Goal: Communication & Community: Answer question/provide support

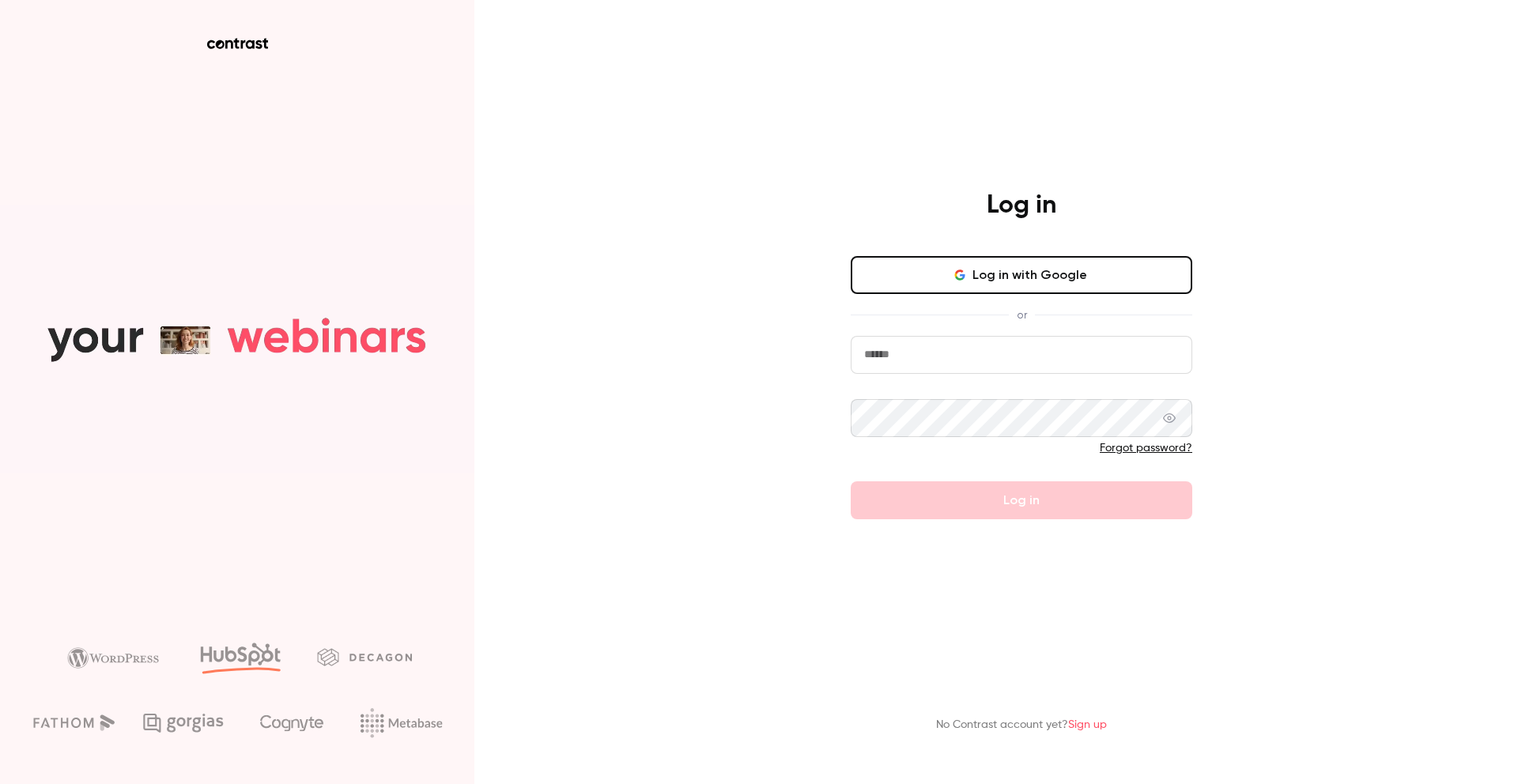
click at [1095, 284] on button "Log in with Google" at bounding box center [1022, 275] width 342 height 38
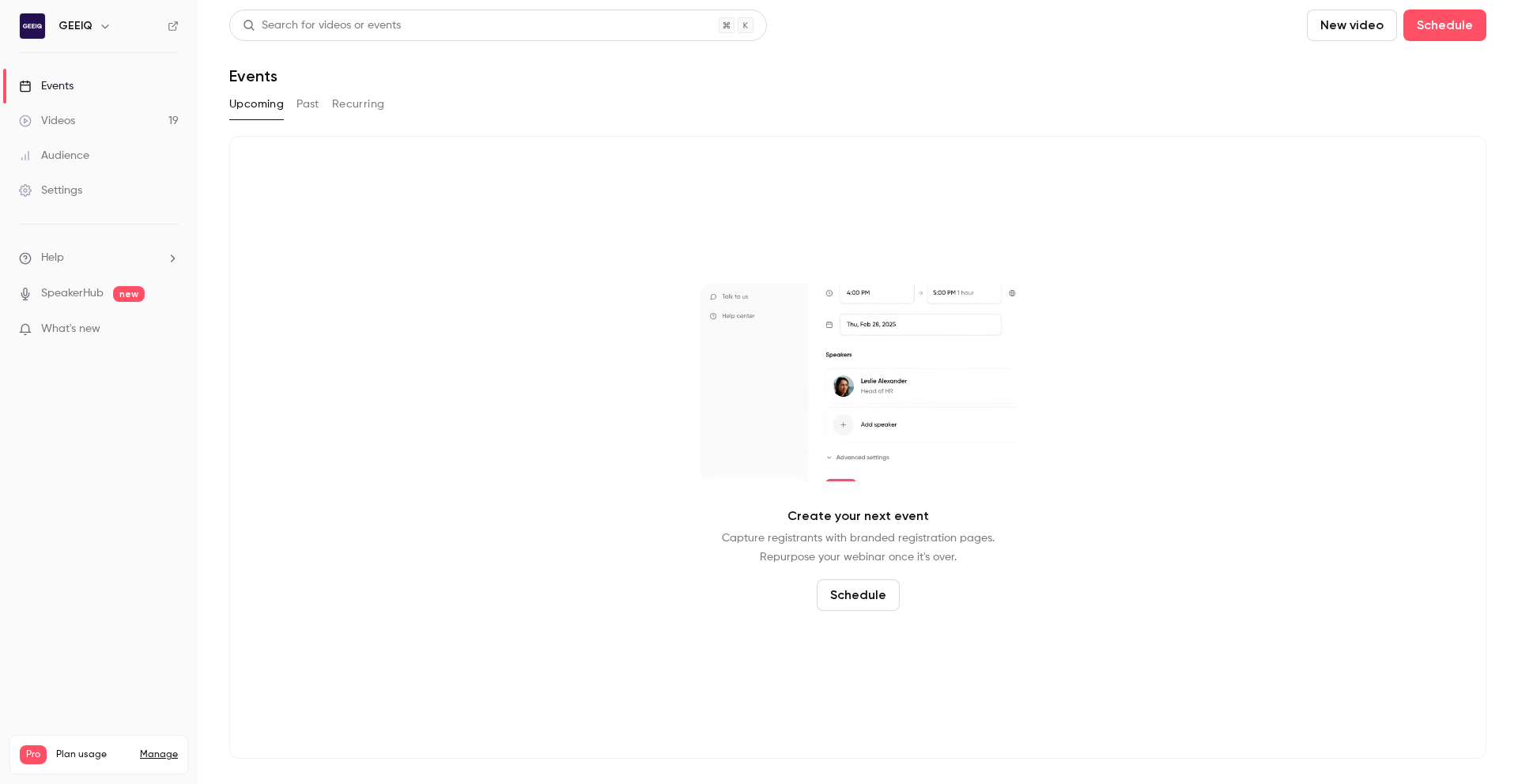
click at [88, 121] on link "Videos 19" at bounding box center [99, 120] width 198 height 35
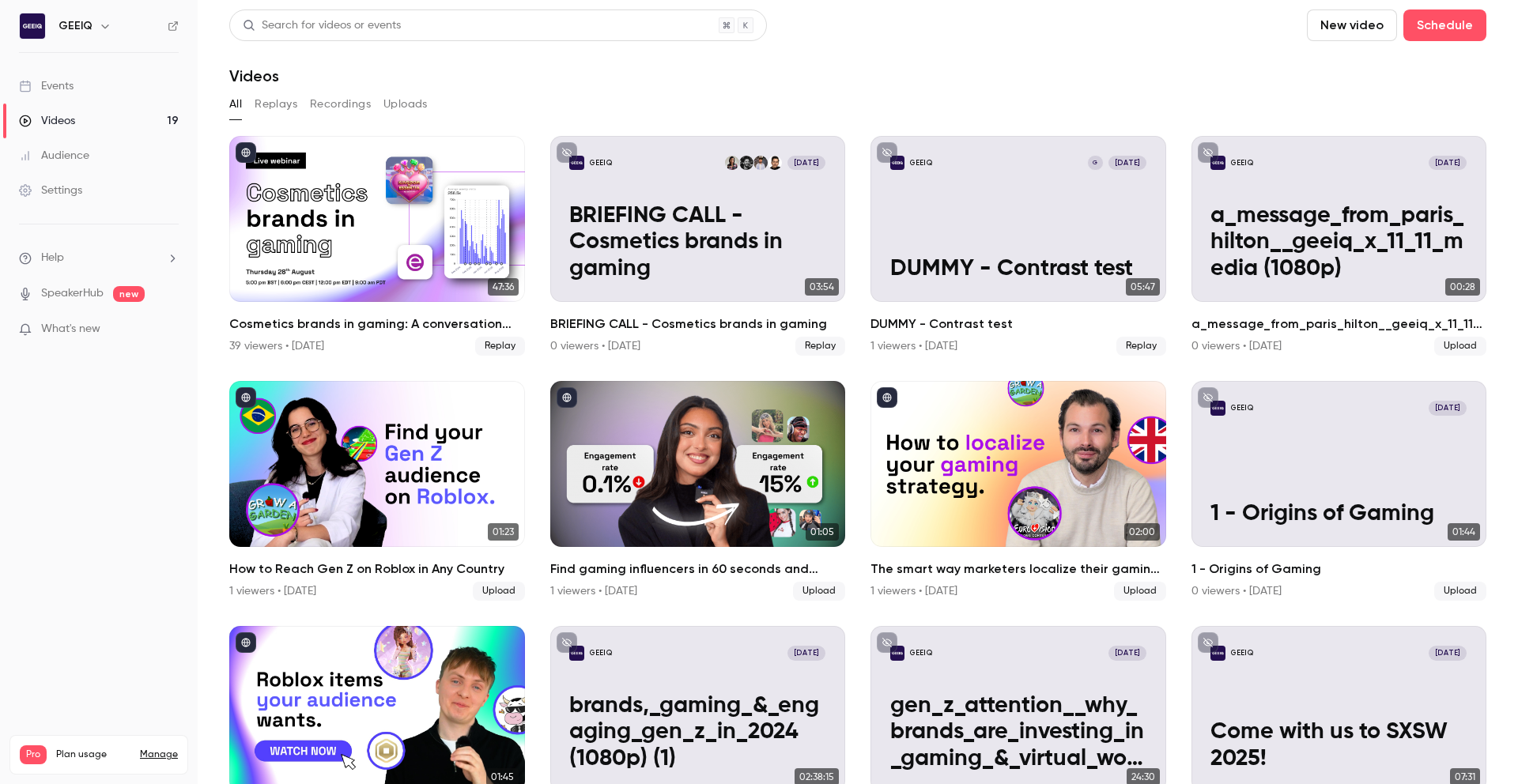
click at [105, 79] on link "Events" at bounding box center [99, 85] width 198 height 35
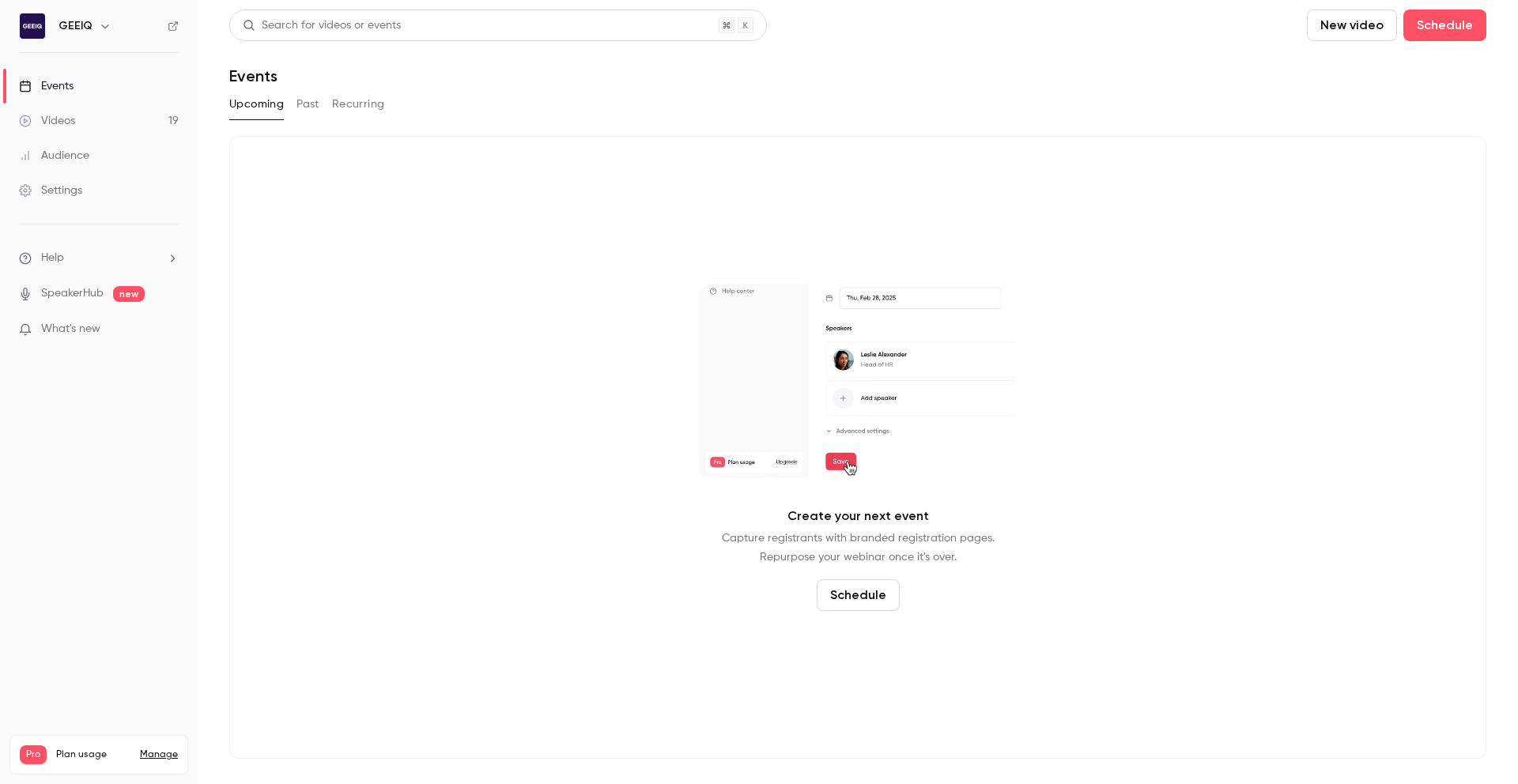
click at [311, 103] on button "Past" at bounding box center [308, 104] width 23 height 25
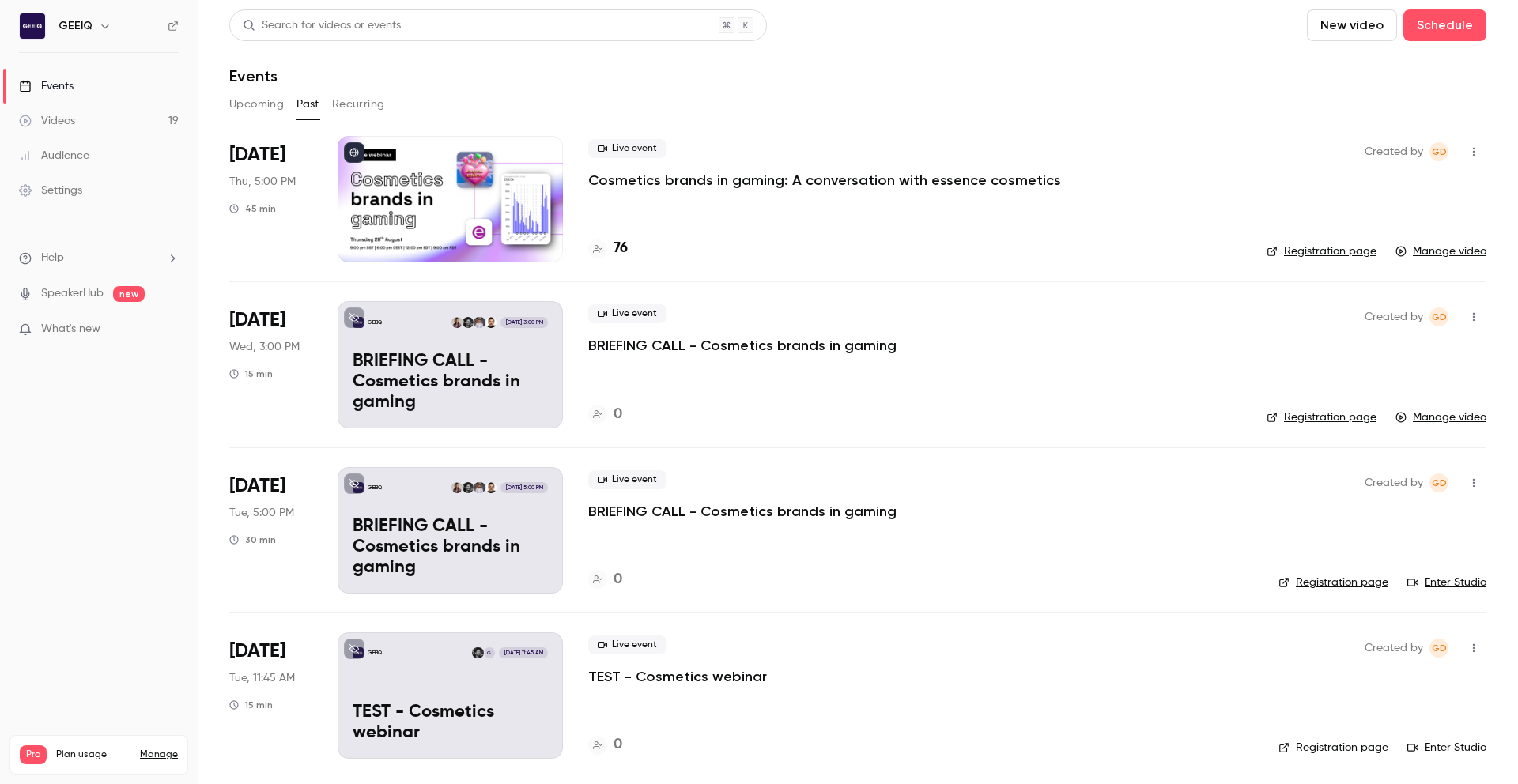
click at [655, 186] on p "Cosmetics brands in gaming: A conversation with essence cosmetics" at bounding box center [825, 180] width 473 height 19
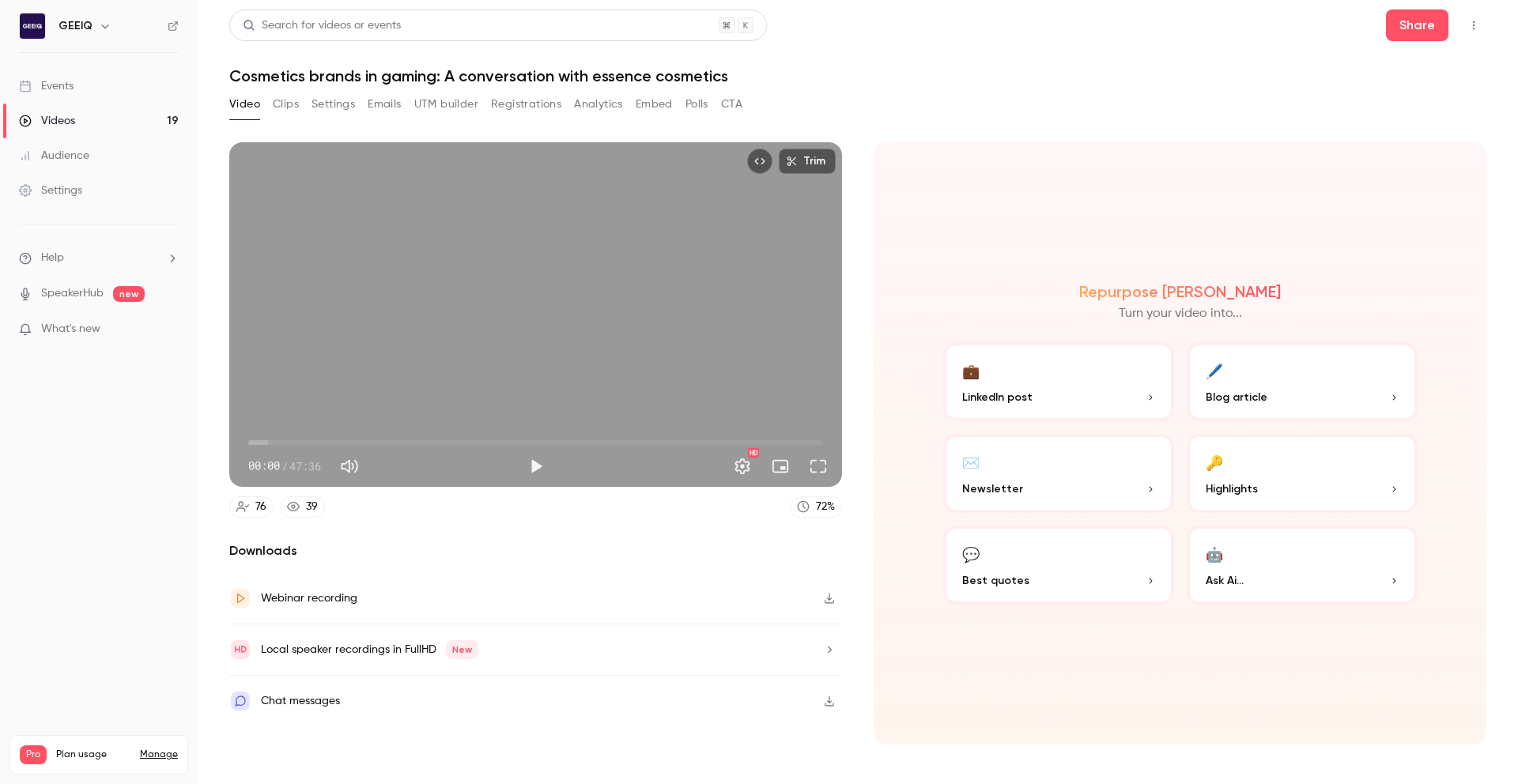
click at [589, 109] on button "Analytics" at bounding box center [599, 104] width 49 height 25
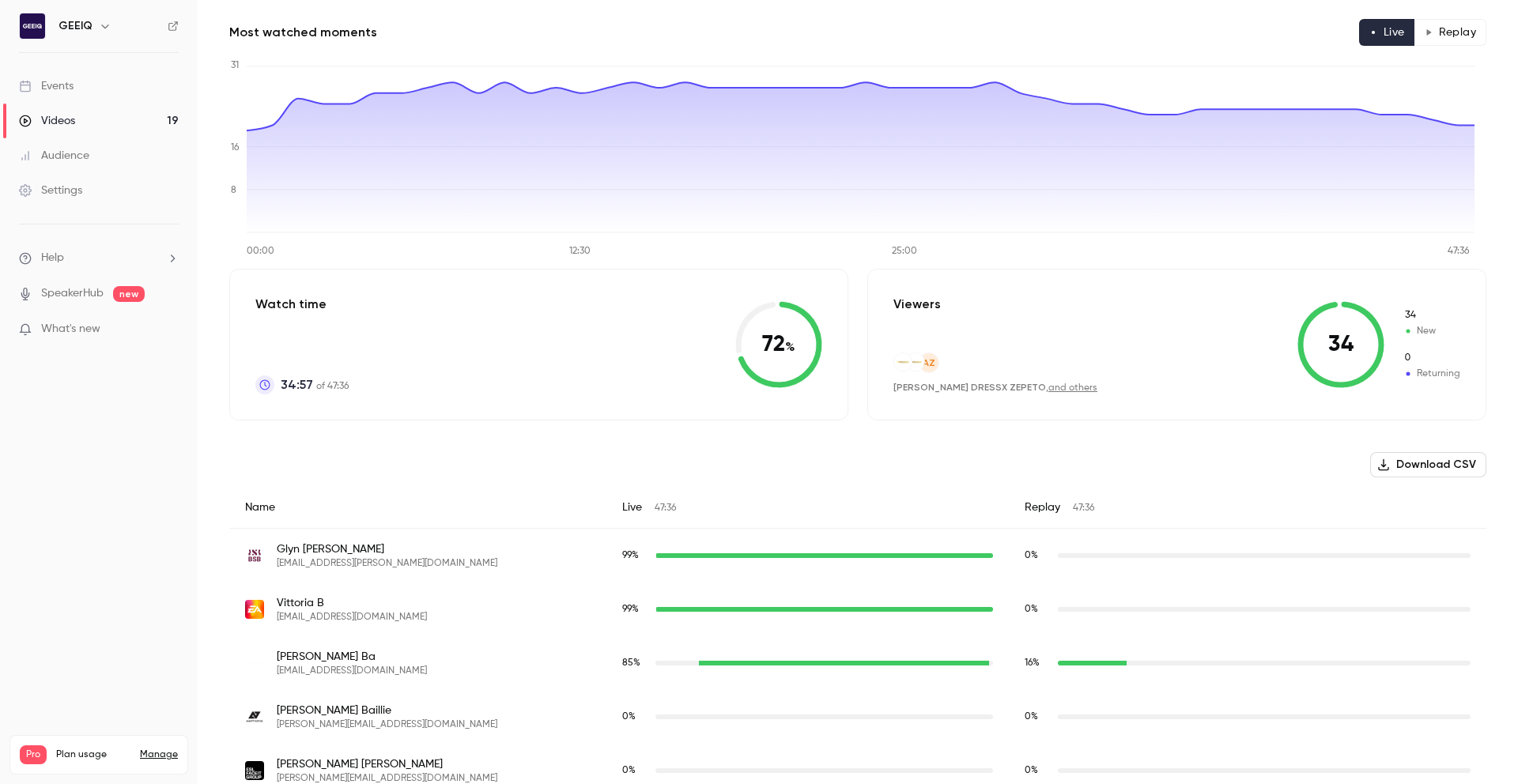
scroll to position [123, 0]
click at [1427, 30] on button "Replay" at bounding box center [1450, 32] width 72 height 27
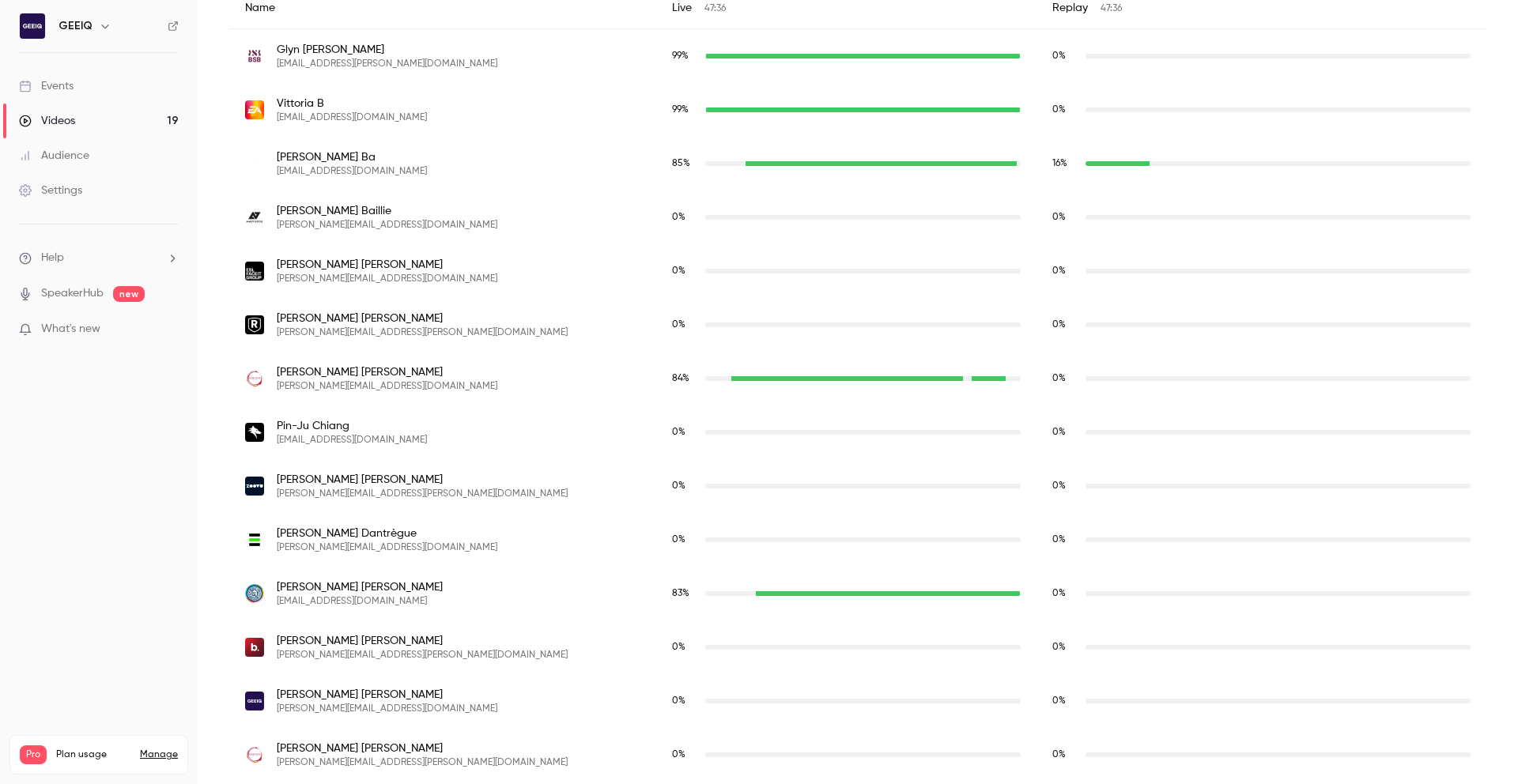
scroll to position [0, 0]
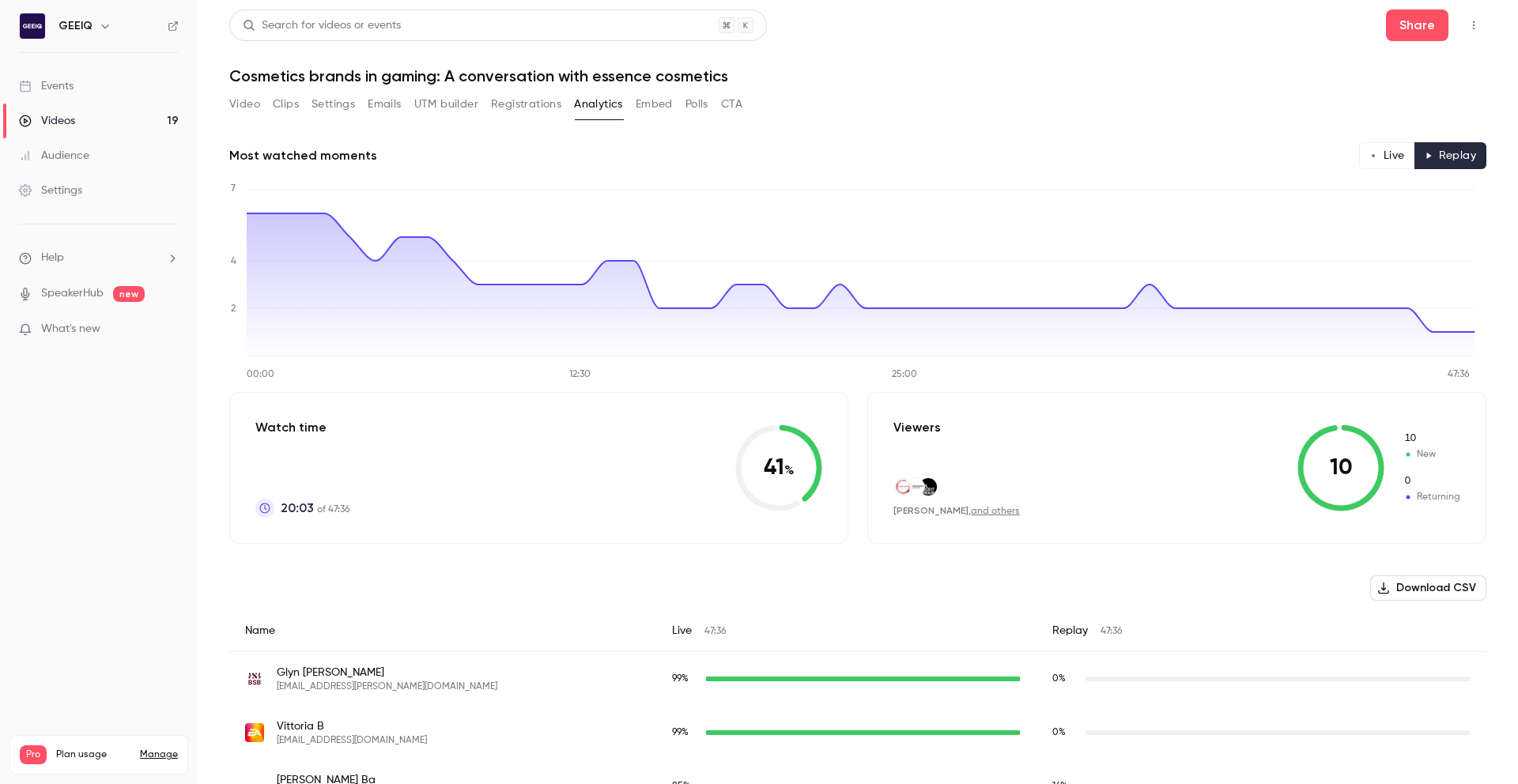
click at [1381, 152] on button "Live" at bounding box center [1388, 156] width 56 height 27
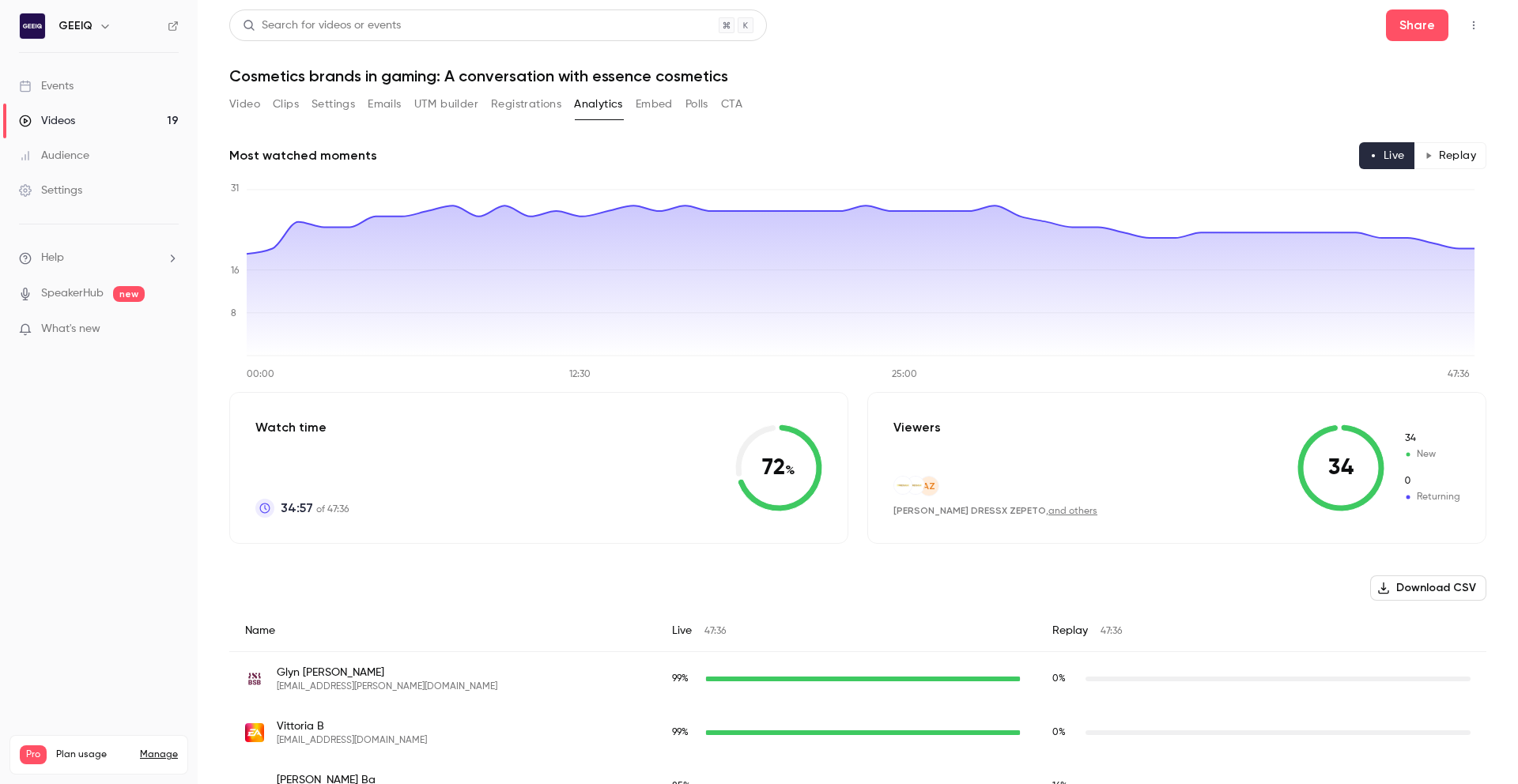
click at [61, 37] on div "GEEIQ" at bounding box center [99, 25] width 159 height 27
click at [55, 33] on div "GEEIQ" at bounding box center [99, 25] width 159 height 27
click at [75, 264] on li "Help" at bounding box center [99, 258] width 159 height 17
drag, startPoint x: 272, startPoint y: 264, endPoint x: 274, endPoint y: 256, distance: 8.2
click at [272, 263] on ul "Talk to us Help center" at bounding box center [292, 264] width 186 height 97
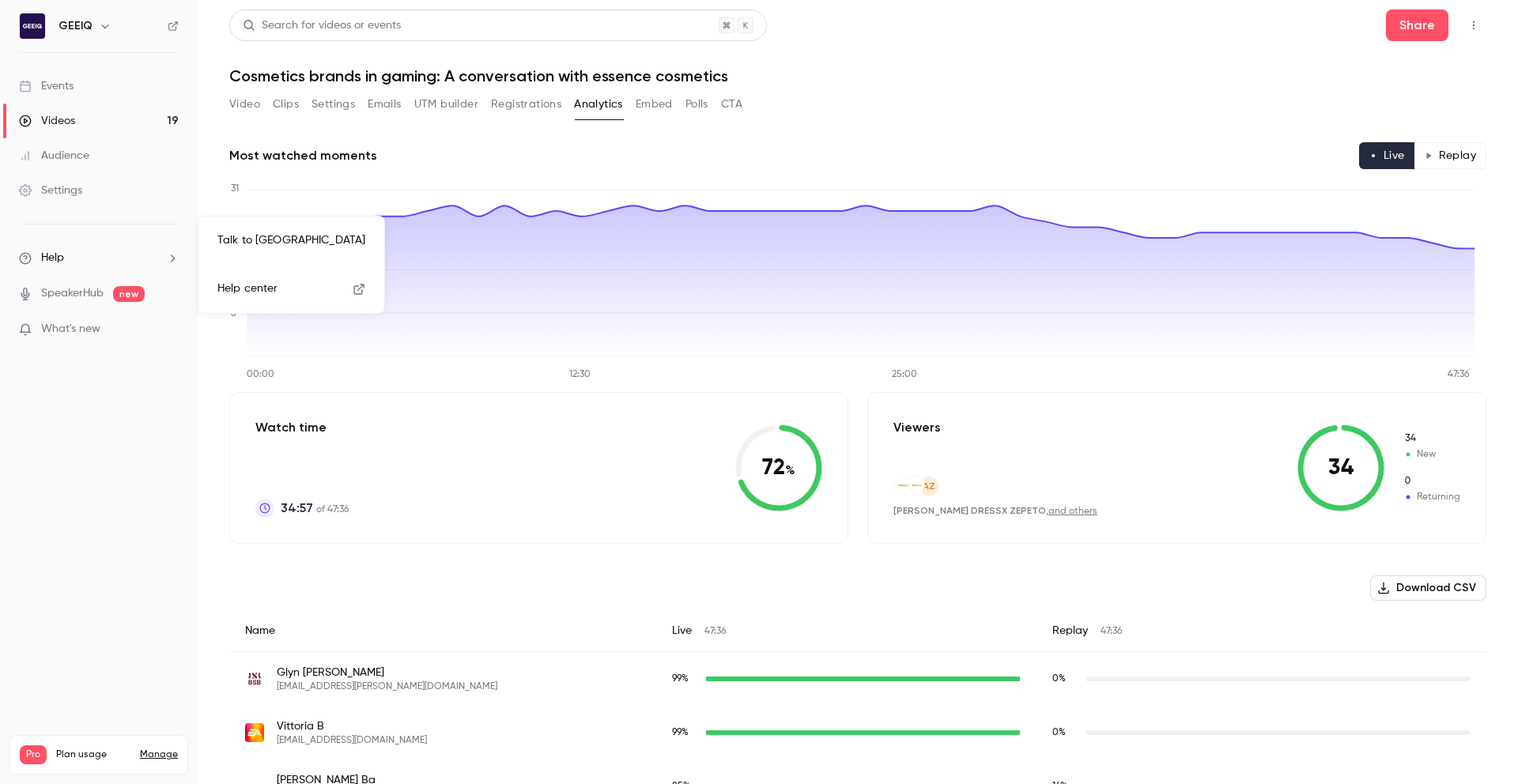
click at [274, 249] on link "Talk to [GEOGRAPHIC_DATA]" at bounding box center [291, 240] width 174 height 42
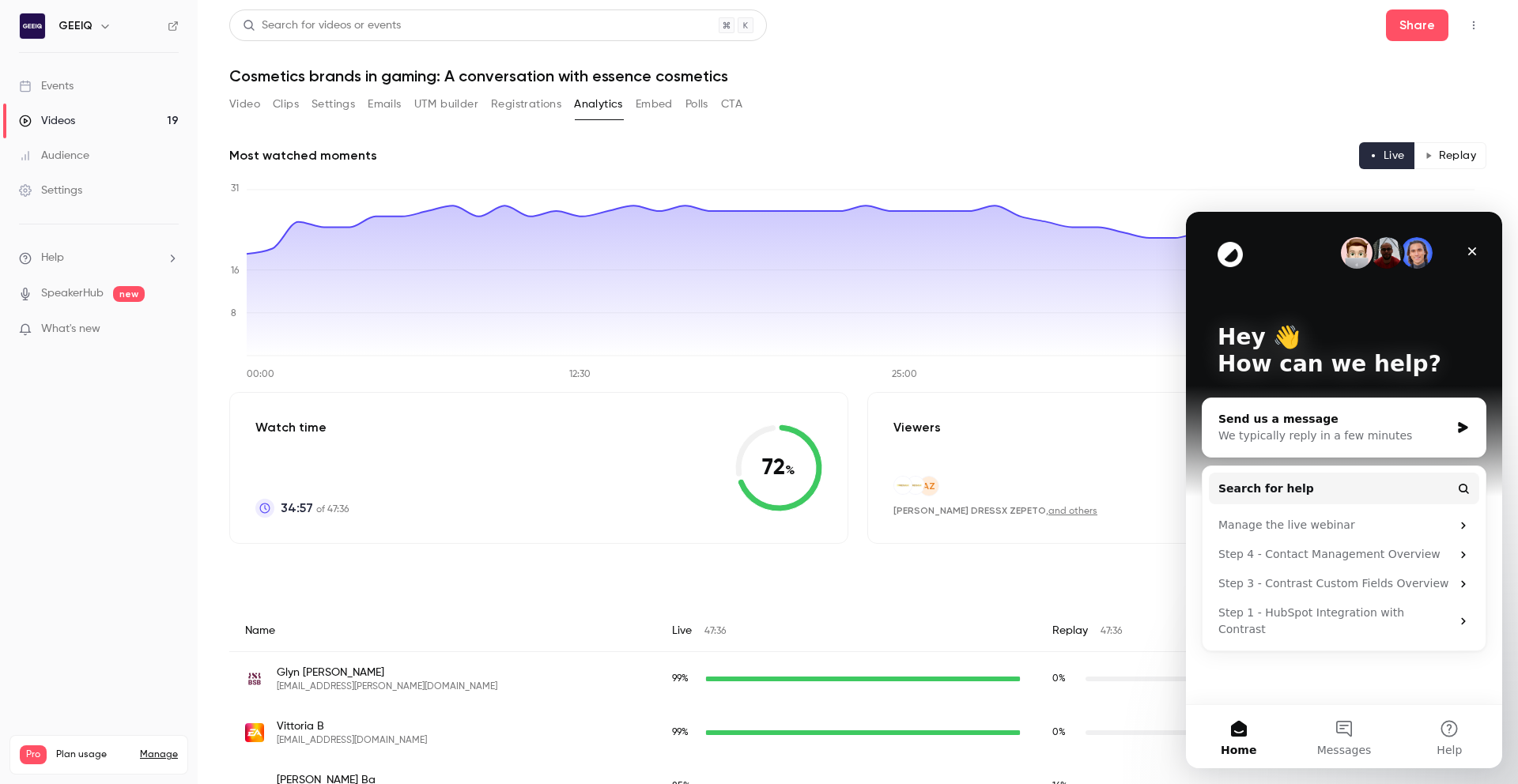
click at [1354, 437] on div "We typically reply in a few minutes" at bounding box center [1334, 436] width 232 height 17
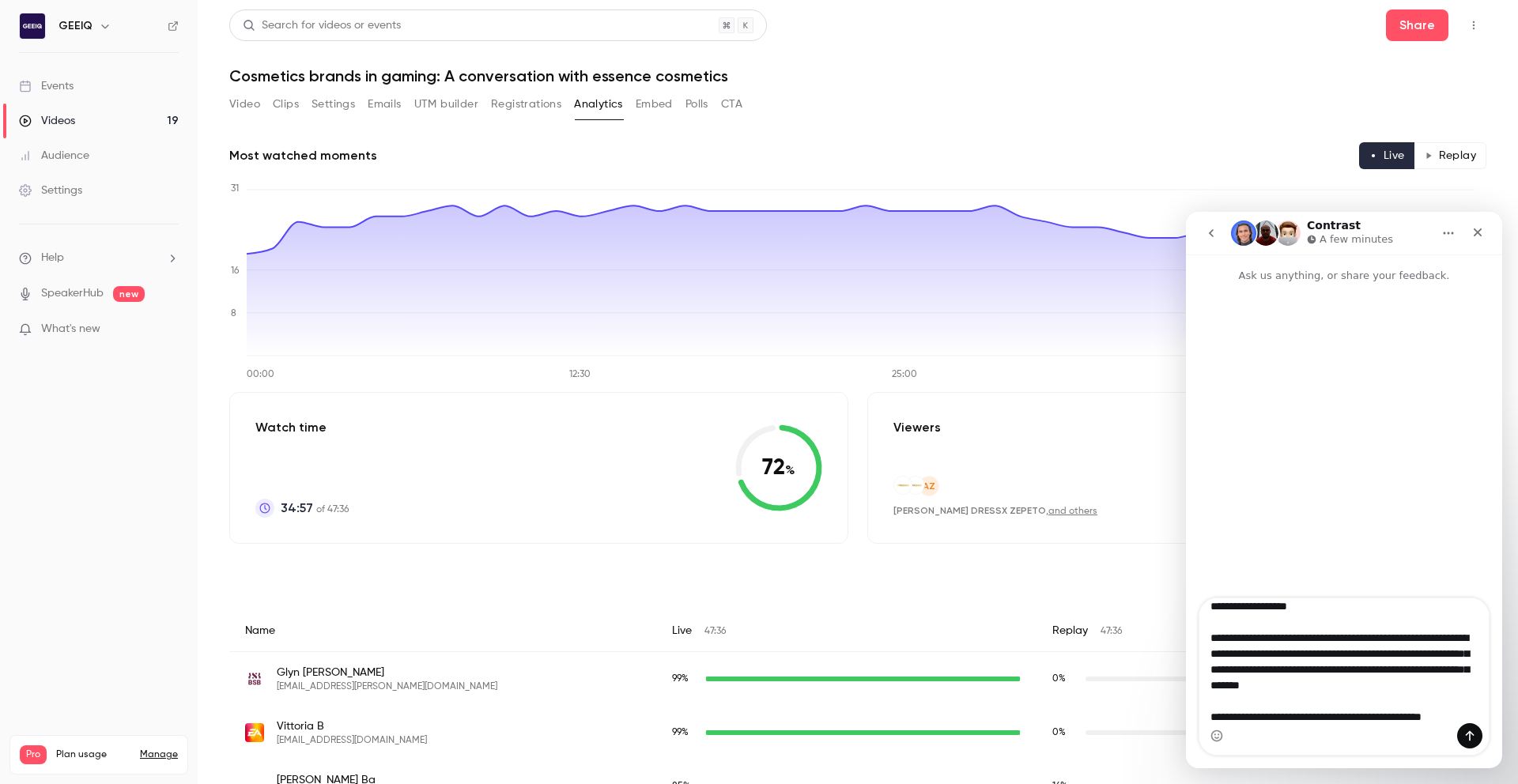
scroll to position [25, 0]
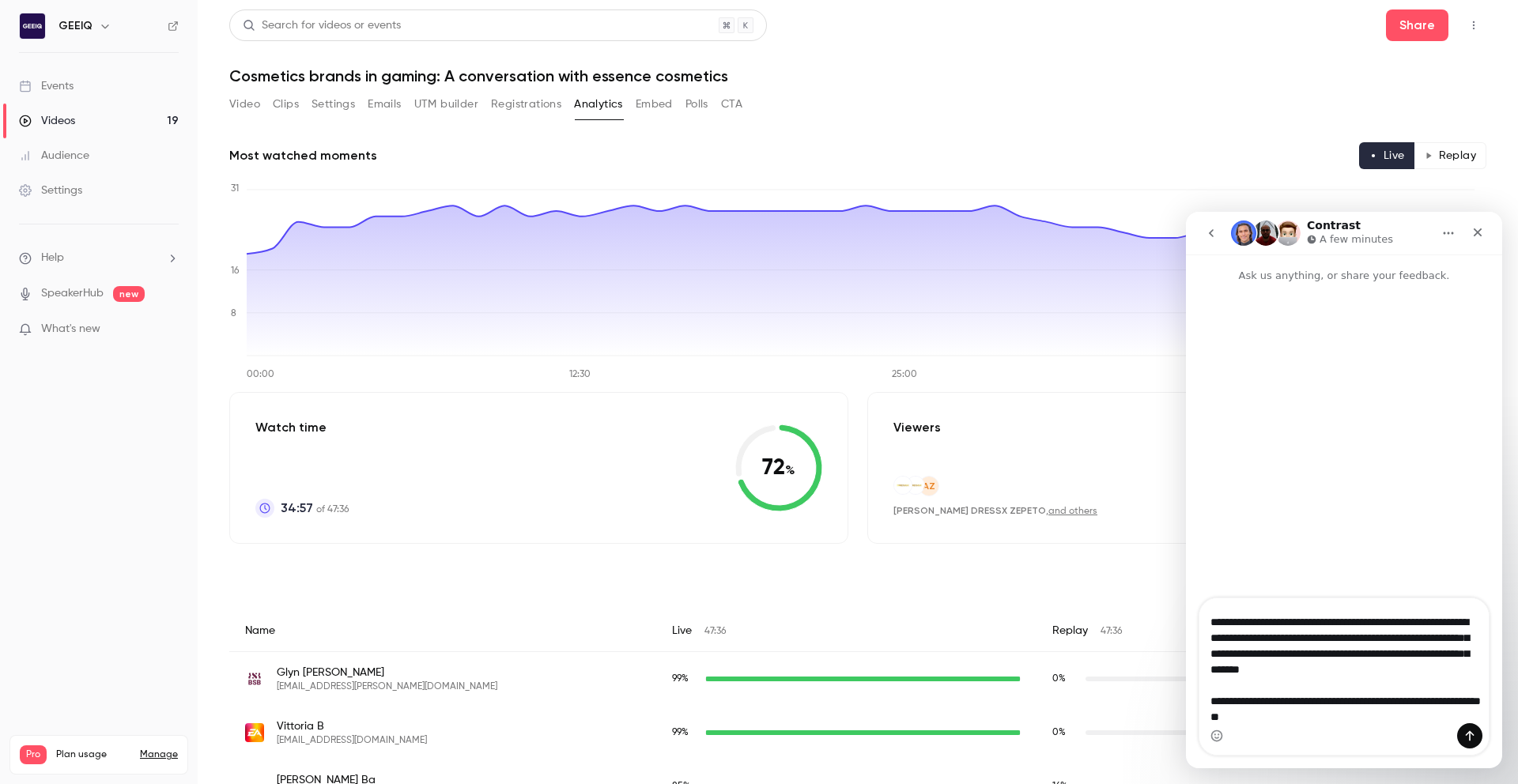
click at [1461, 667] on textarea "**********" at bounding box center [1344, 660] width 289 height 125
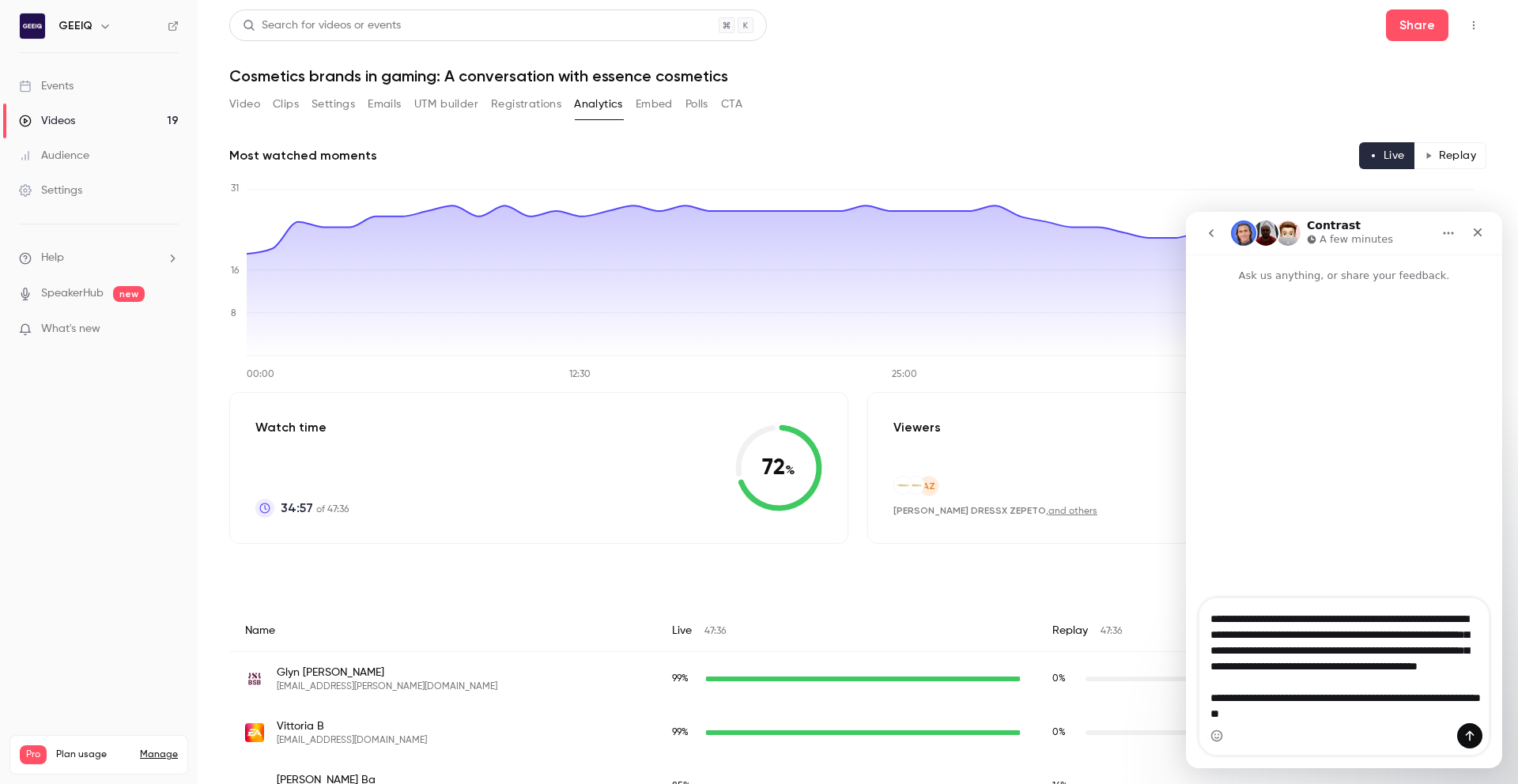
scroll to position [44, 0]
click at [1351, 712] on textarea "**********" at bounding box center [1344, 660] width 289 height 125
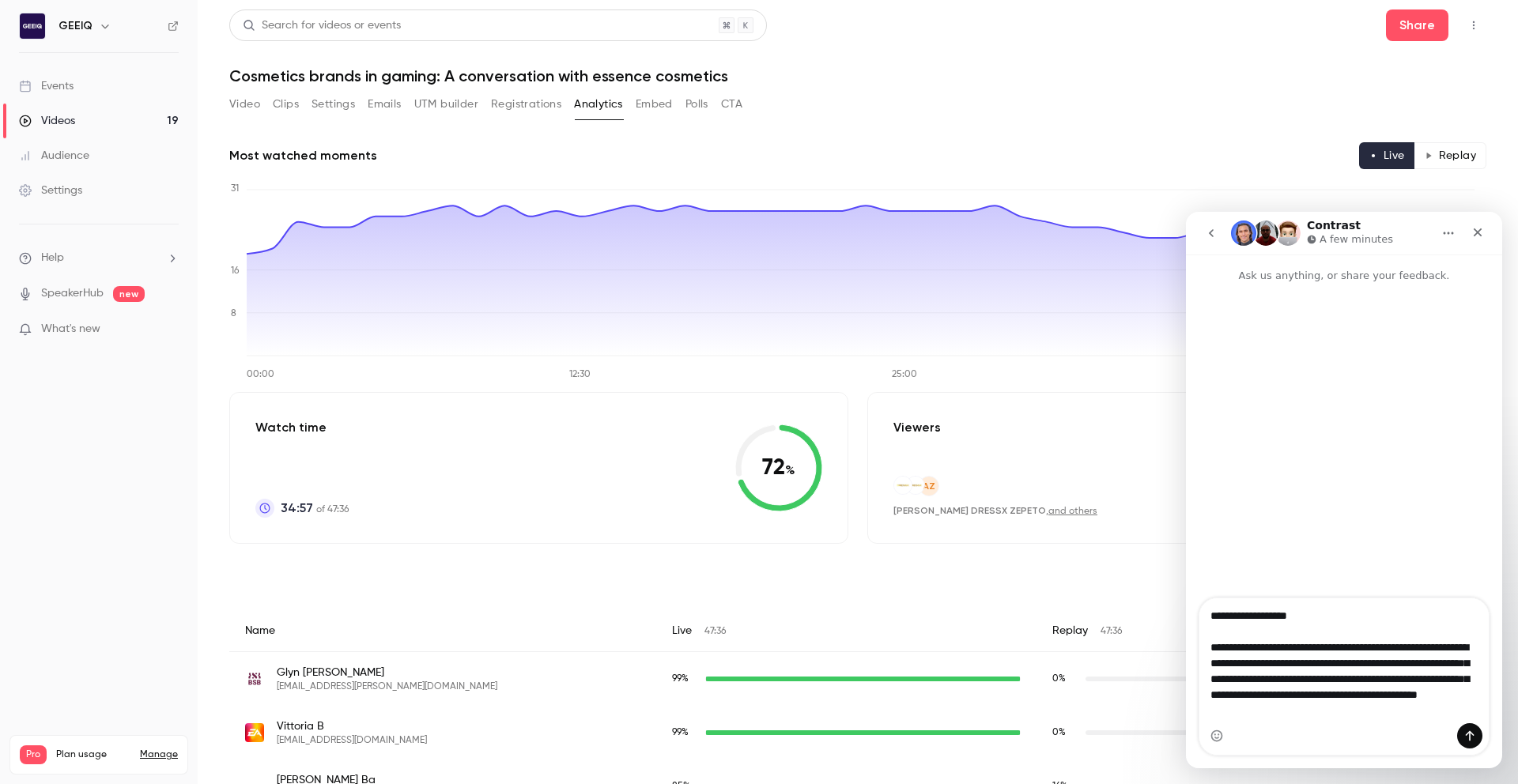
drag, startPoint x: 1361, startPoint y: 717, endPoint x: 1176, endPoint y: 541, distance: 255.3
click html "**********"
click at [1406, 732] on div "Intercom messenger" at bounding box center [1344, 735] width 289 height 25
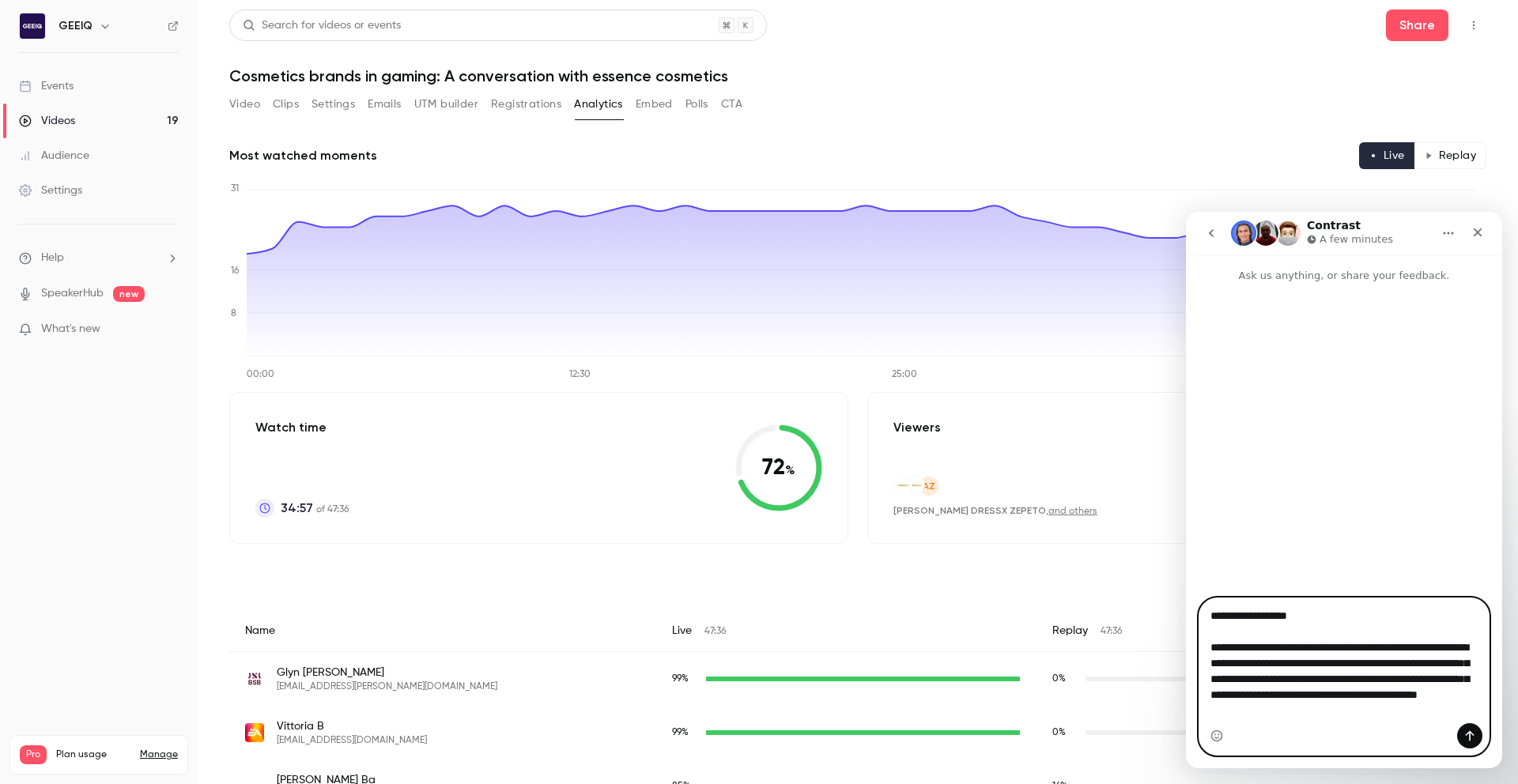
click at [1441, 713] on textarea "**********" at bounding box center [1344, 660] width 289 height 125
drag, startPoint x: 1447, startPoint y: 714, endPoint x: 1185, endPoint y: 585, distance: 292.0
click at [1186, 585] on div "**********" at bounding box center [1343, 511] width 316 height 514
paste textarea "**********"
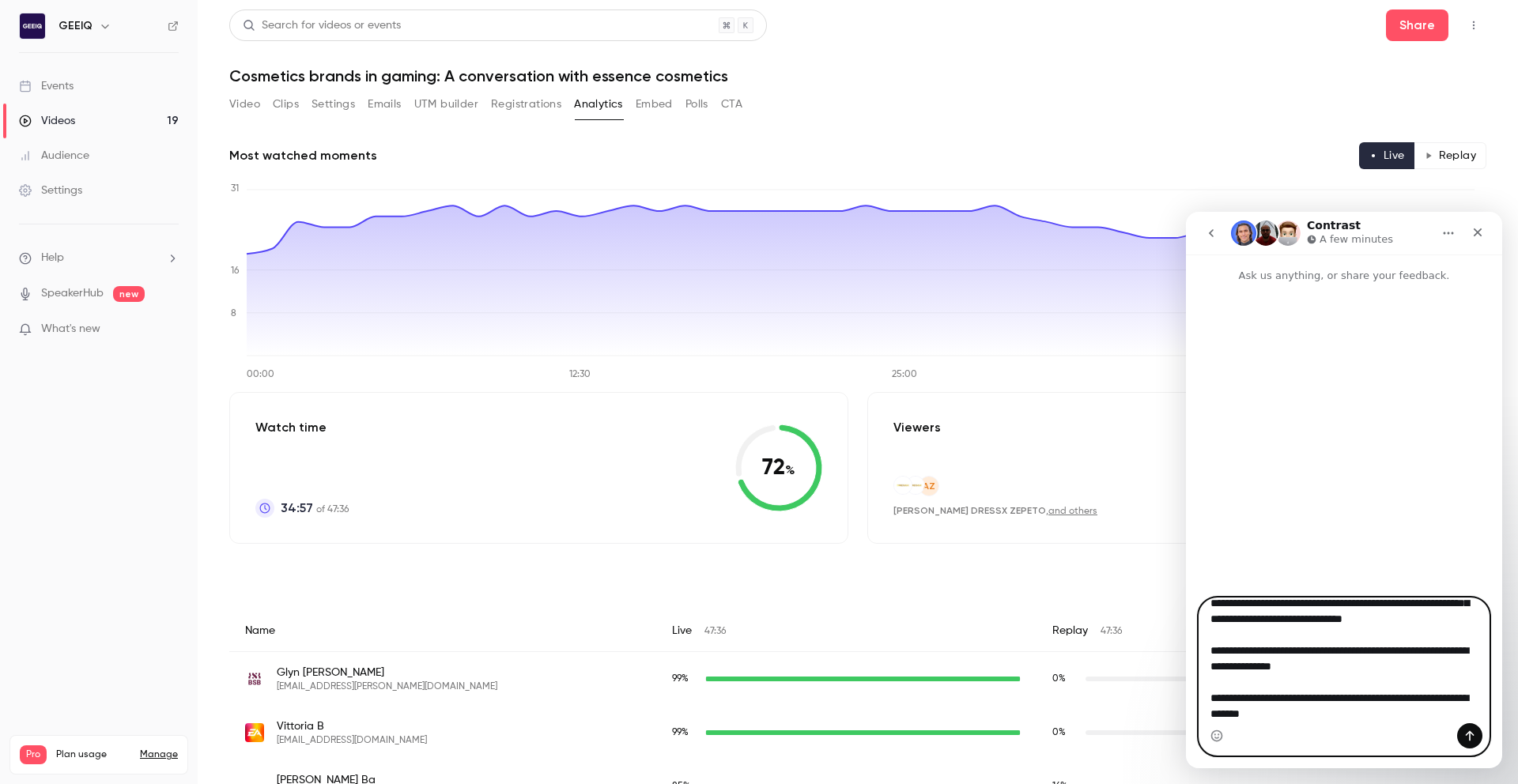
scroll to position [92, 0]
drag, startPoint x: 1354, startPoint y: 711, endPoint x: 1207, endPoint y: 694, distance: 148.0
click at [1207, 694] on textarea "**********" at bounding box center [1344, 660] width 289 height 125
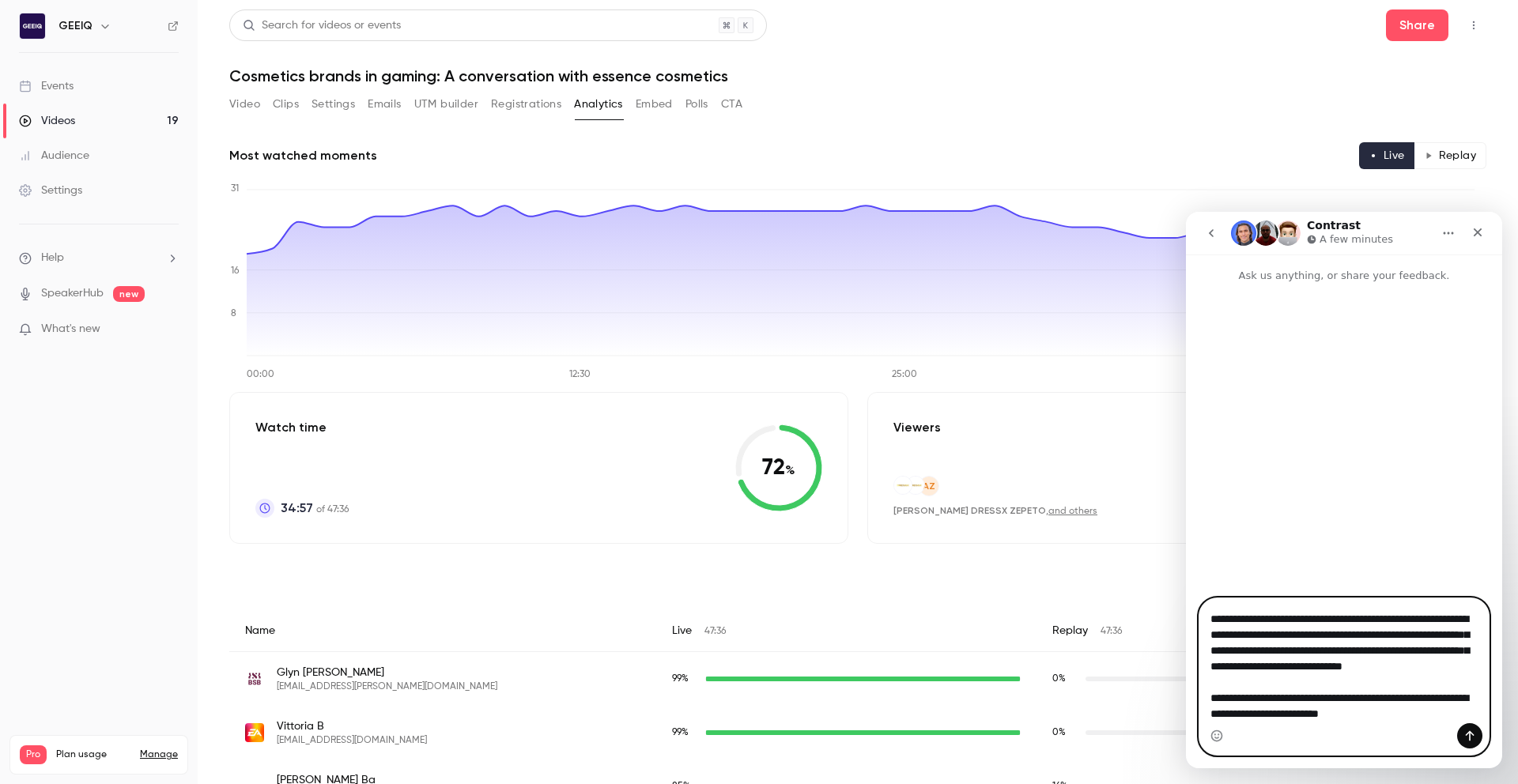
scroll to position [0, 0]
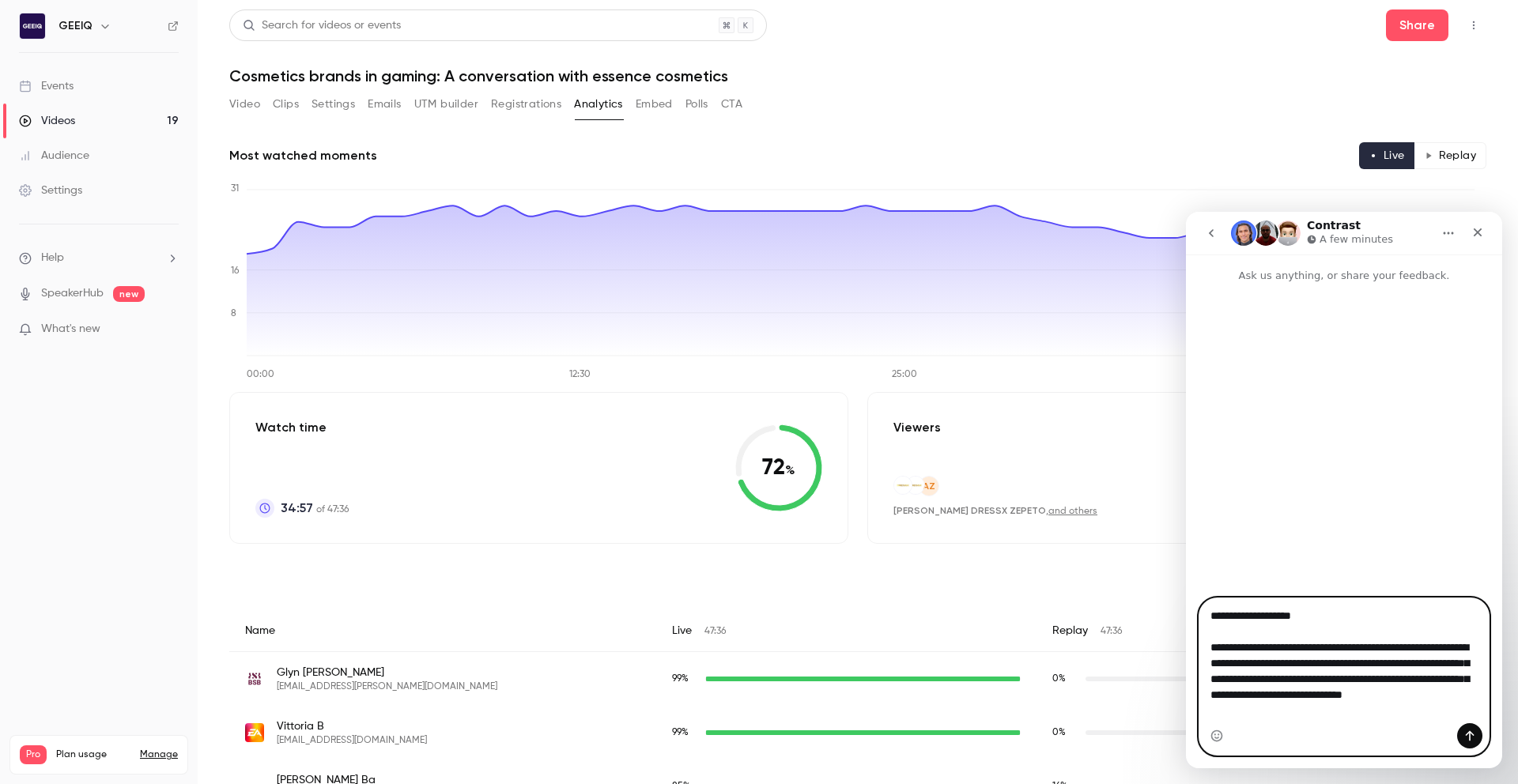
type textarea "**********"
click at [1468, 733] on icon "Send a message…" at bounding box center [1469, 735] width 12 height 12
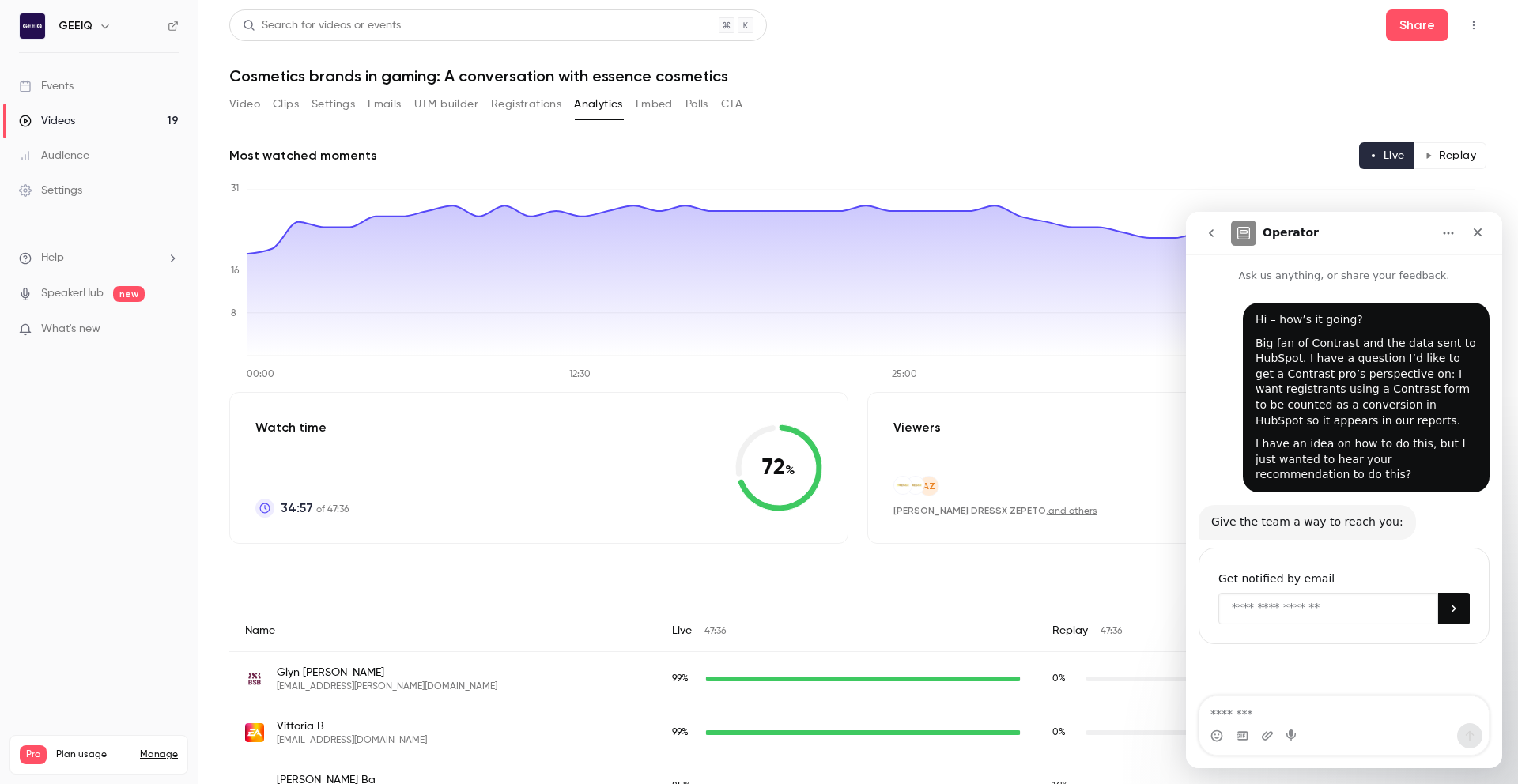
click at [1333, 601] on input "Enter your email" at bounding box center [1328, 609] width 220 height 32
type input "**********"
click at [1463, 603] on button "Submit" at bounding box center [1454, 609] width 32 height 32
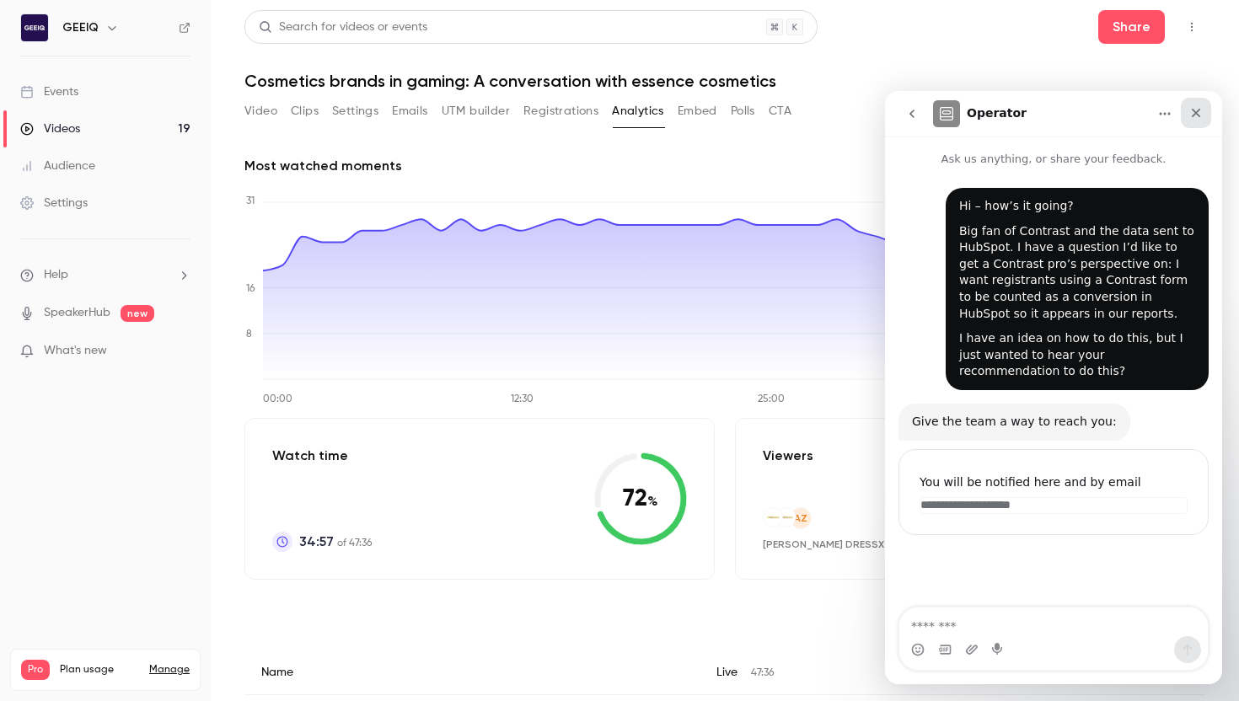
click at [1189, 111] on icon "Close" at bounding box center [1195, 112] width 13 height 13
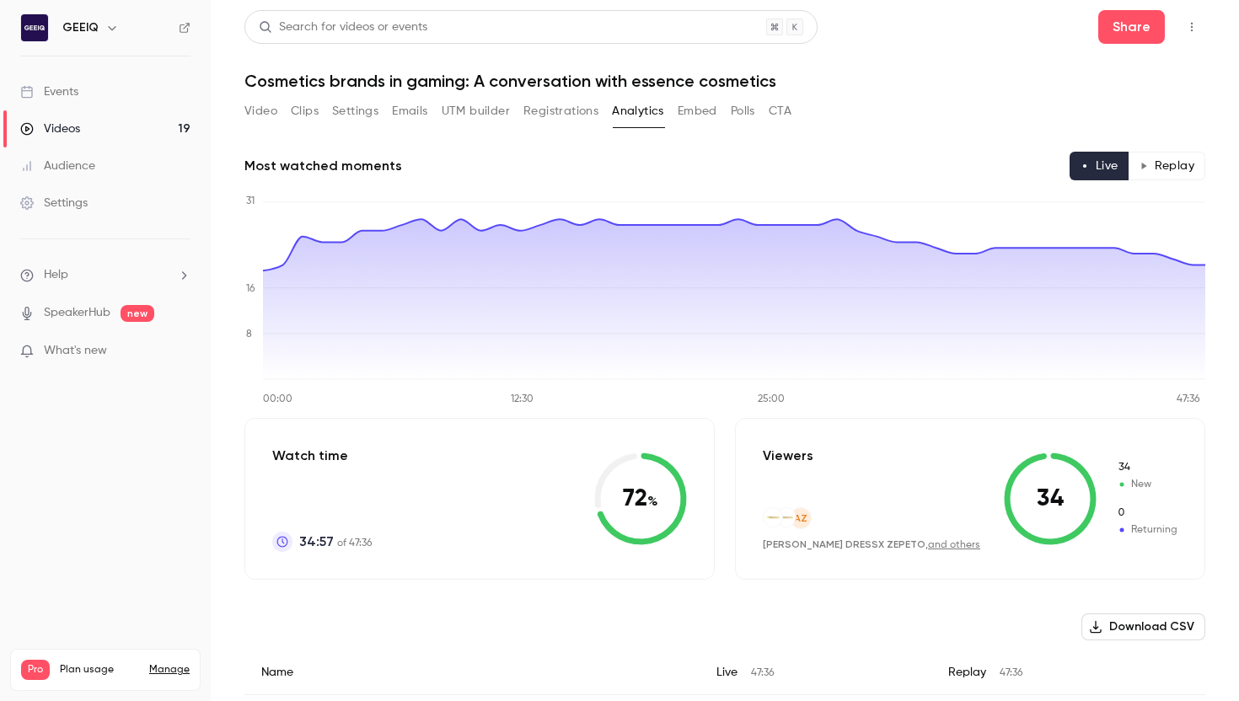
click at [257, 115] on button "Video" at bounding box center [260, 111] width 33 height 27
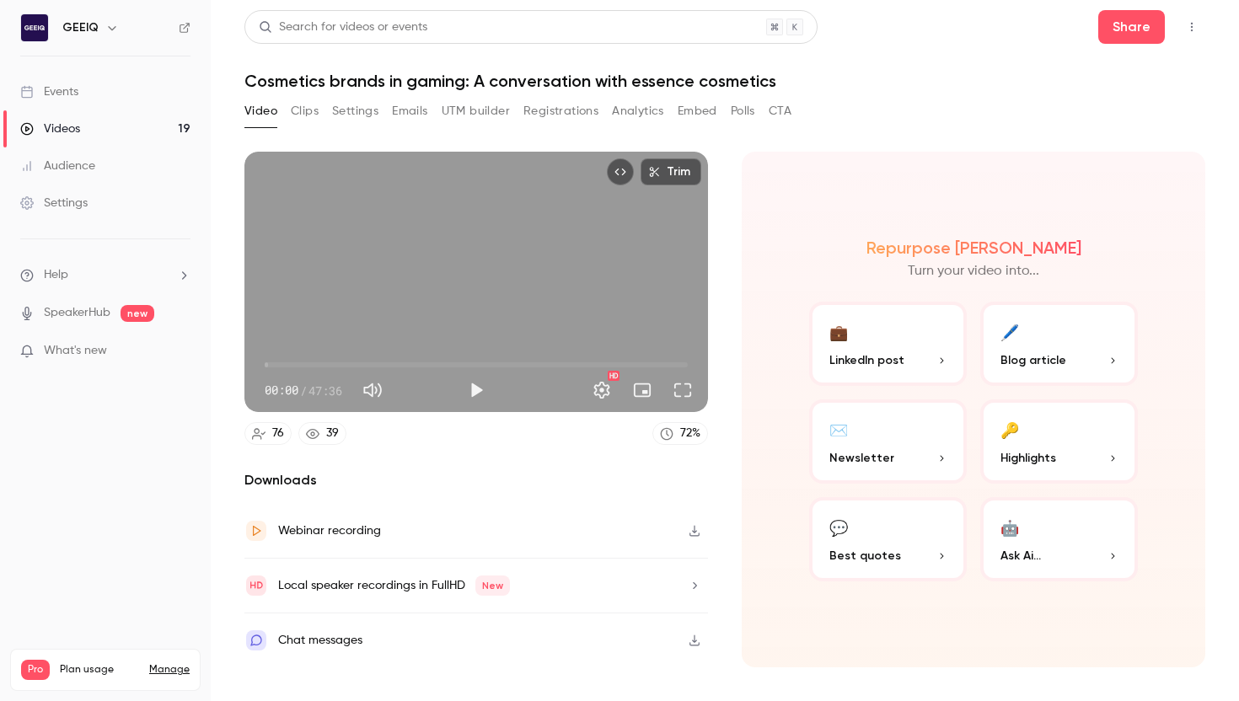
click at [298, 108] on button "Clips" at bounding box center [305, 111] width 28 height 27
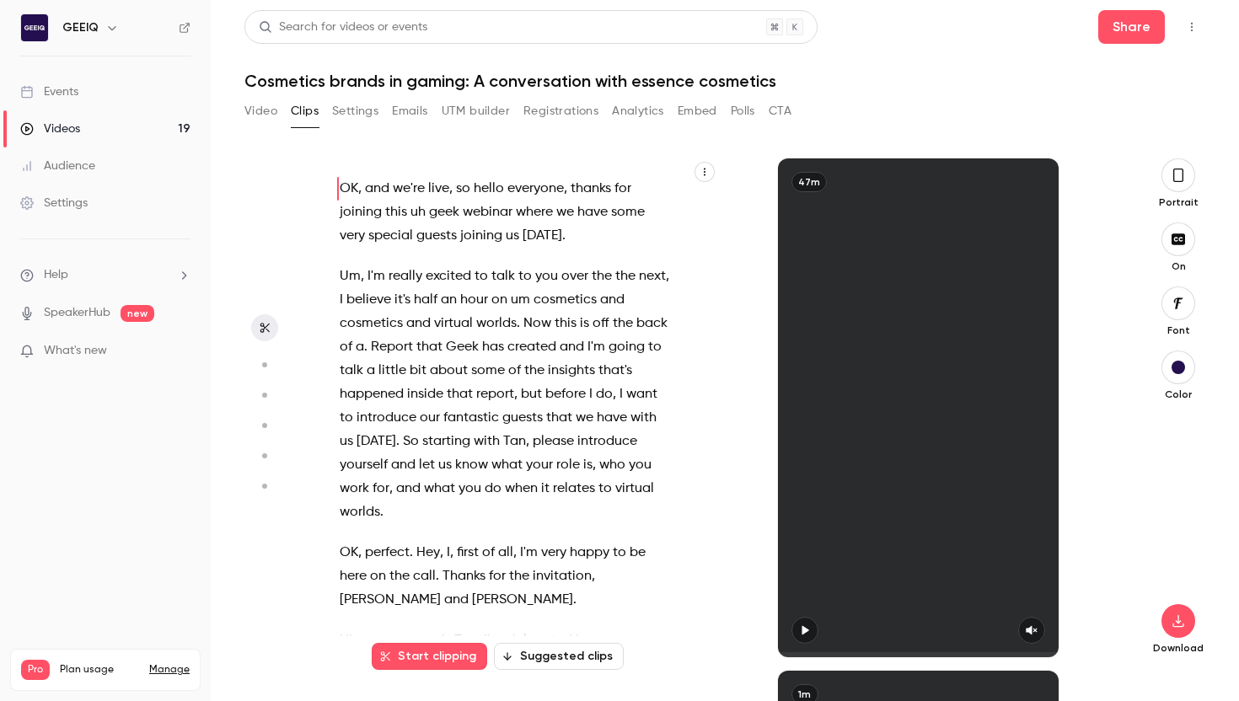
click at [256, 110] on button "Video" at bounding box center [260, 111] width 33 height 27
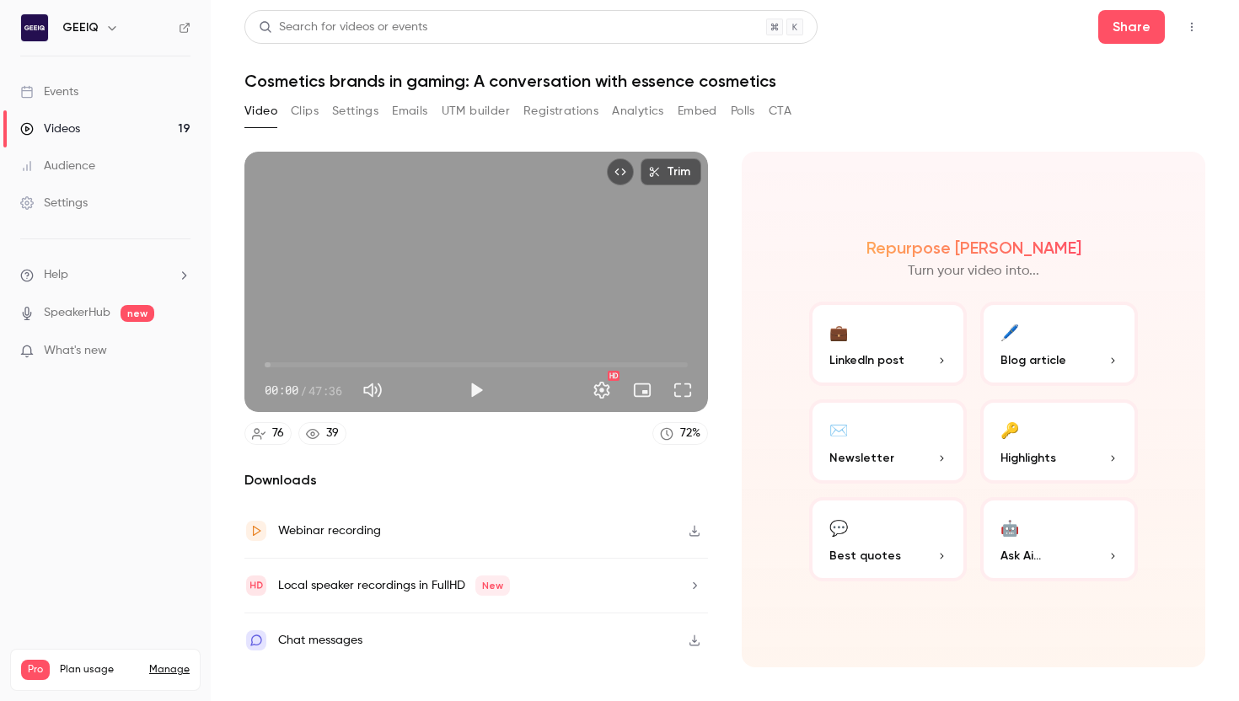
click at [345, 110] on button "Settings" at bounding box center [355, 111] width 46 height 27
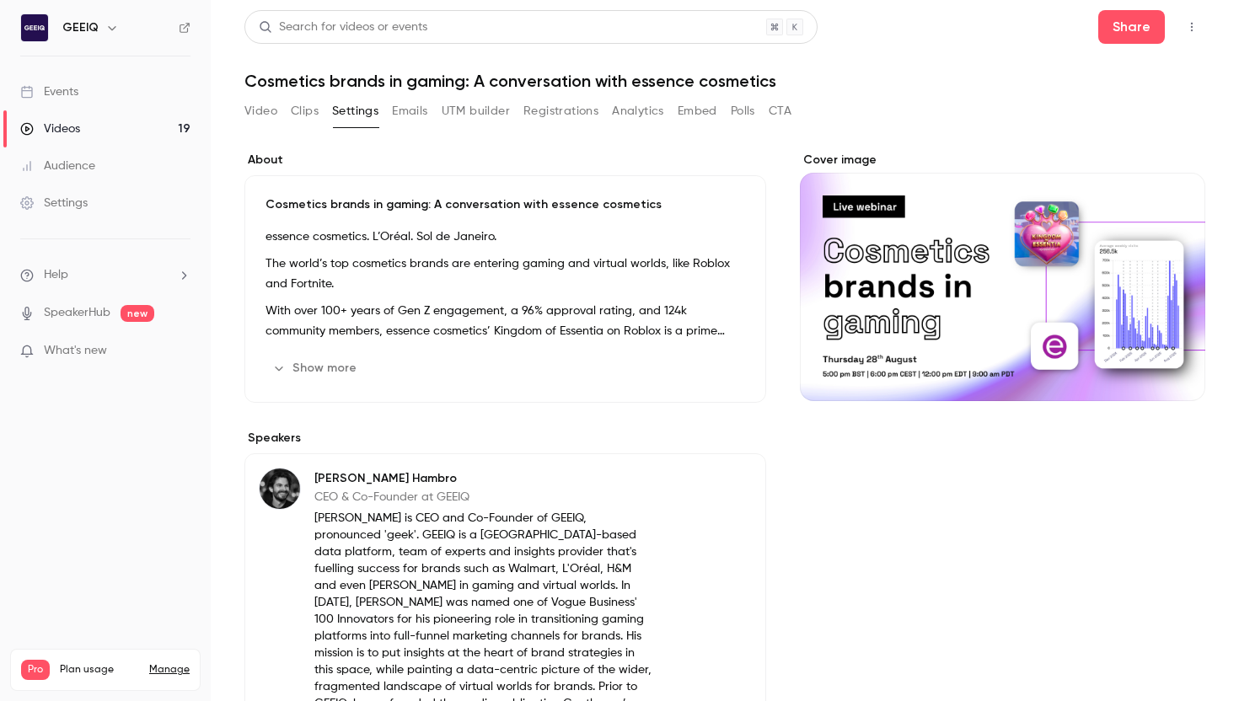
click at [488, 110] on button "UTM builder" at bounding box center [476, 111] width 68 height 27
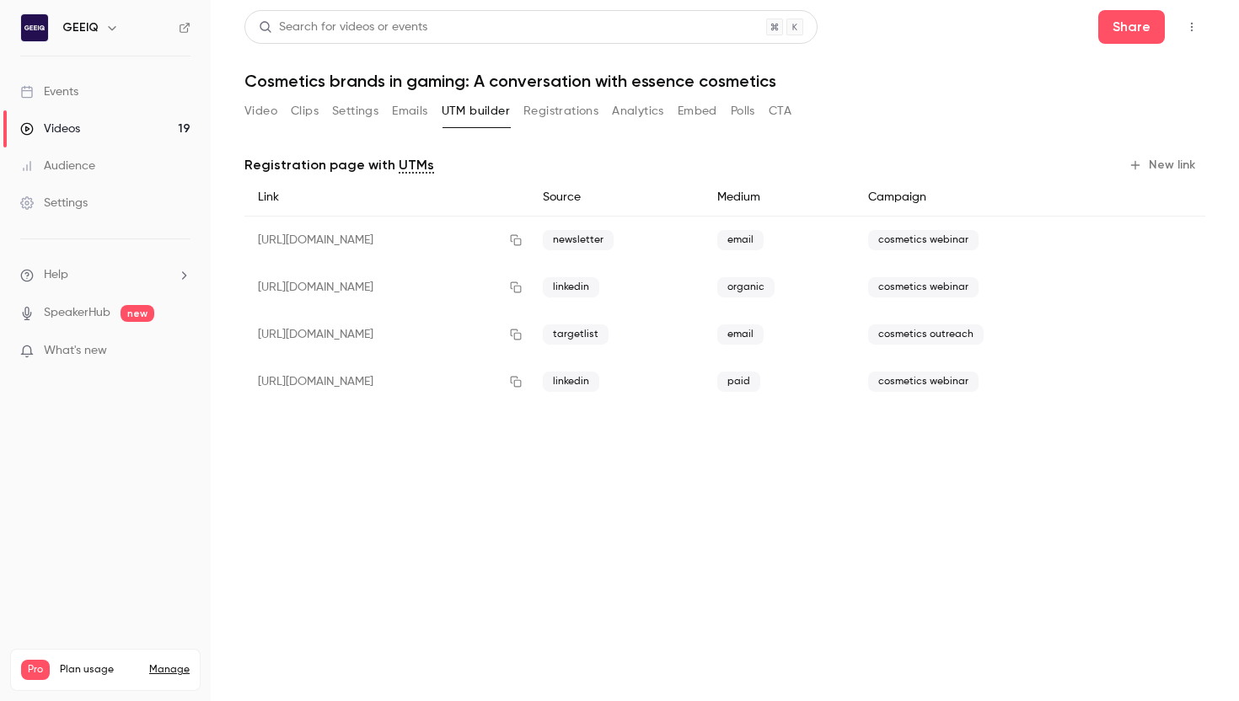
click at [555, 106] on button "Registrations" at bounding box center [560, 111] width 75 height 27
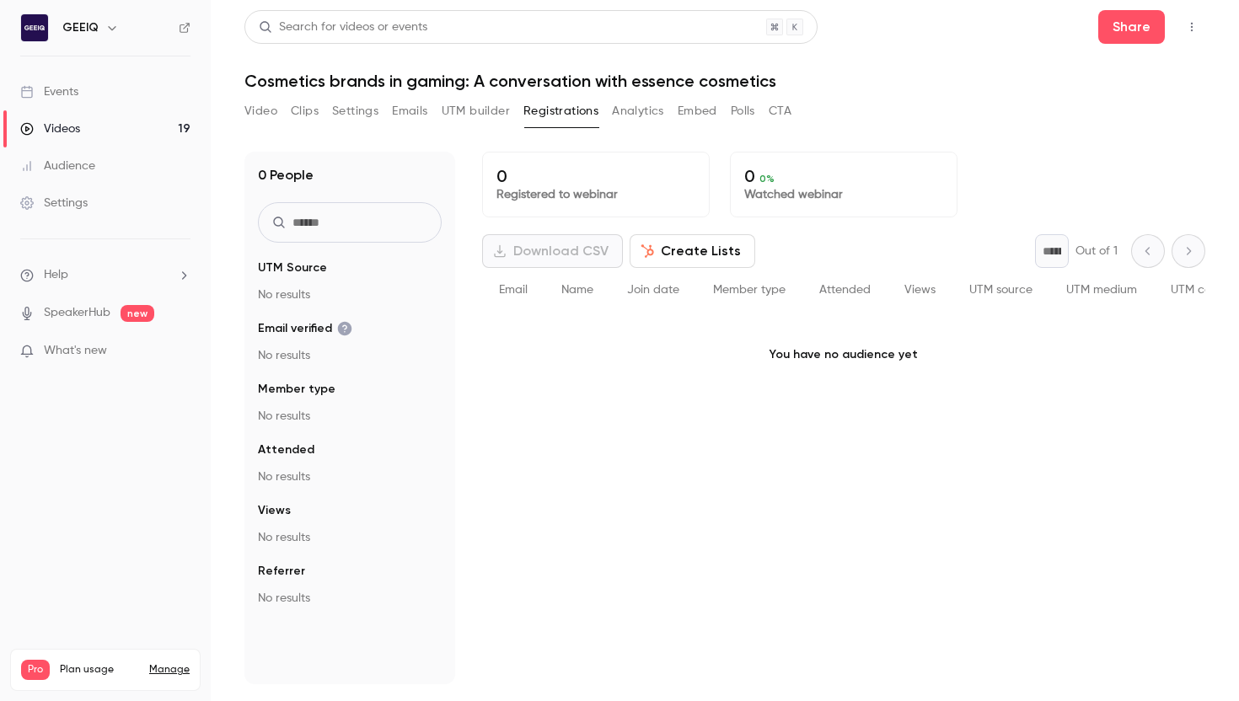
click at [480, 112] on button "UTM builder" at bounding box center [476, 111] width 68 height 27
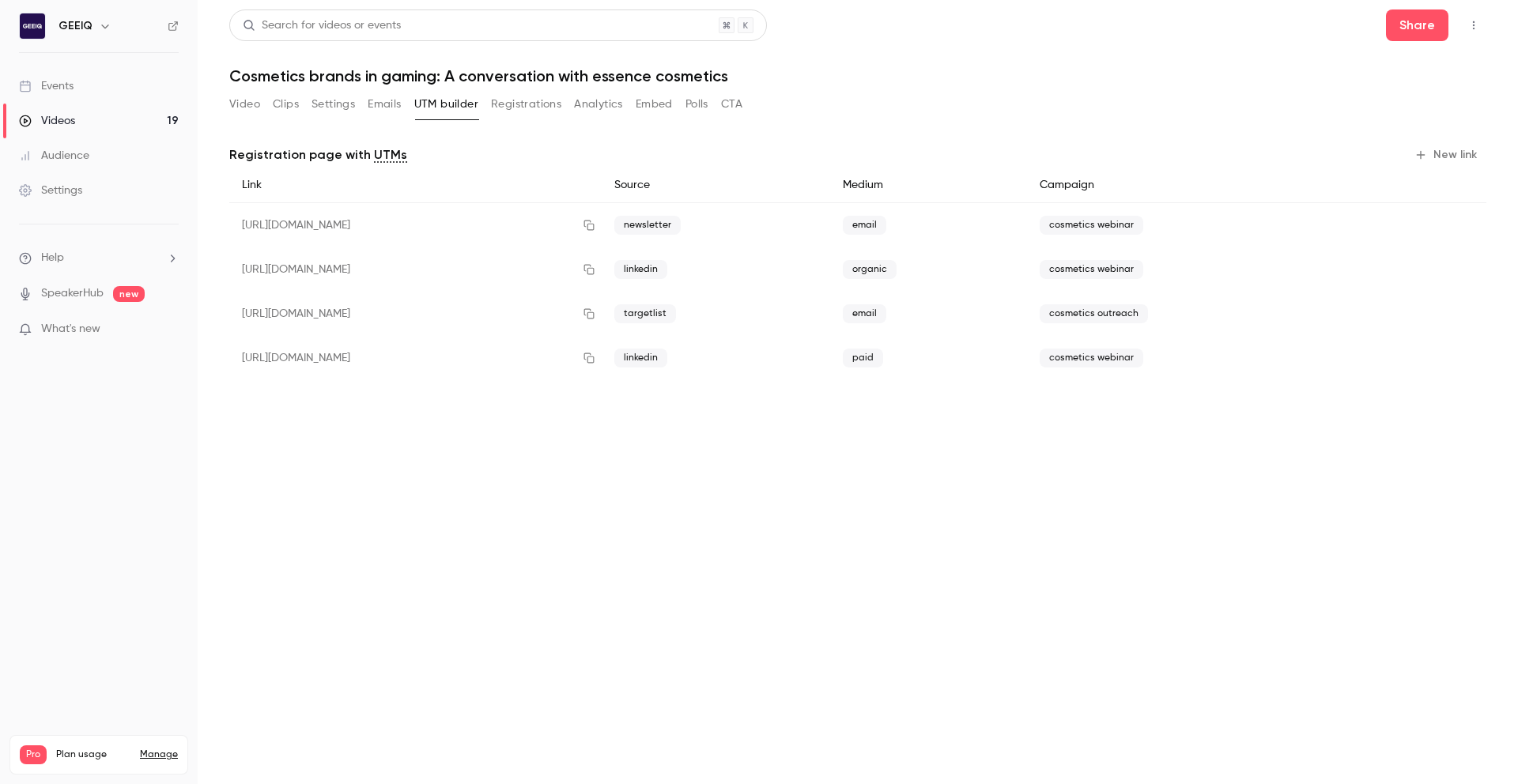
click at [591, 106] on button "Analytics" at bounding box center [599, 104] width 49 height 25
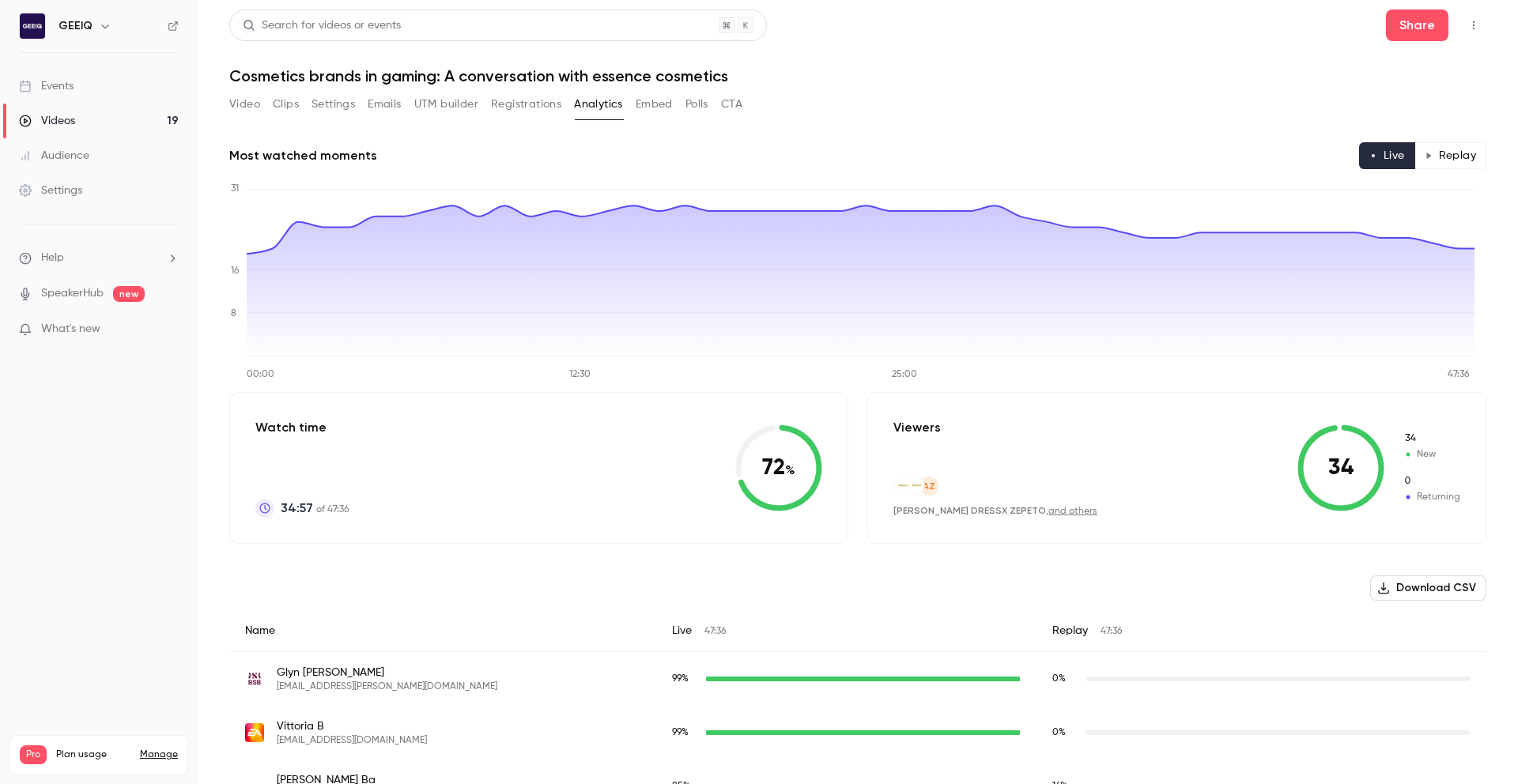
click at [1442, 165] on button "Replay" at bounding box center [1450, 156] width 72 height 27
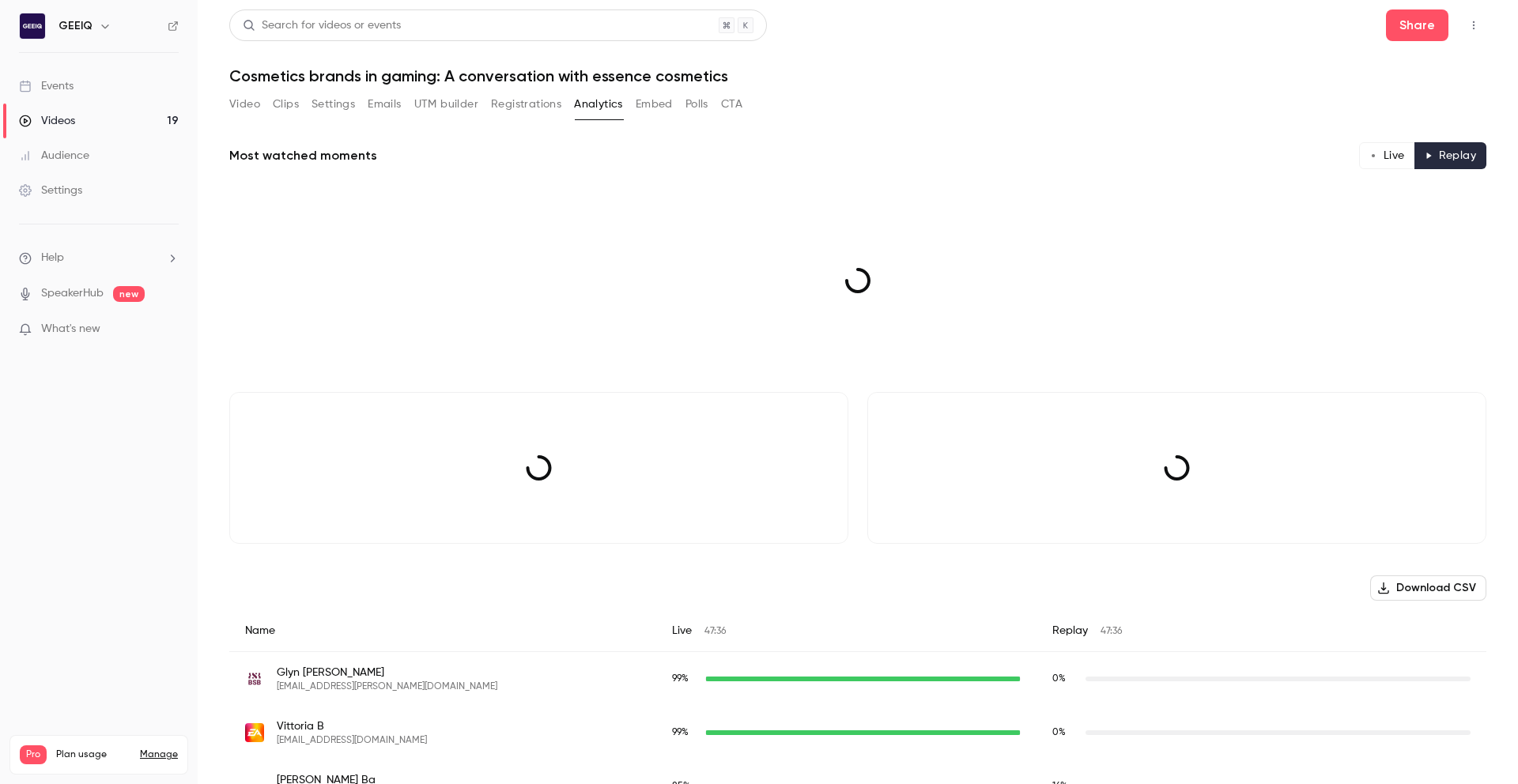
click at [1386, 158] on button "Live" at bounding box center [1388, 156] width 56 height 27
